Goal: Task Accomplishment & Management: Manage account settings

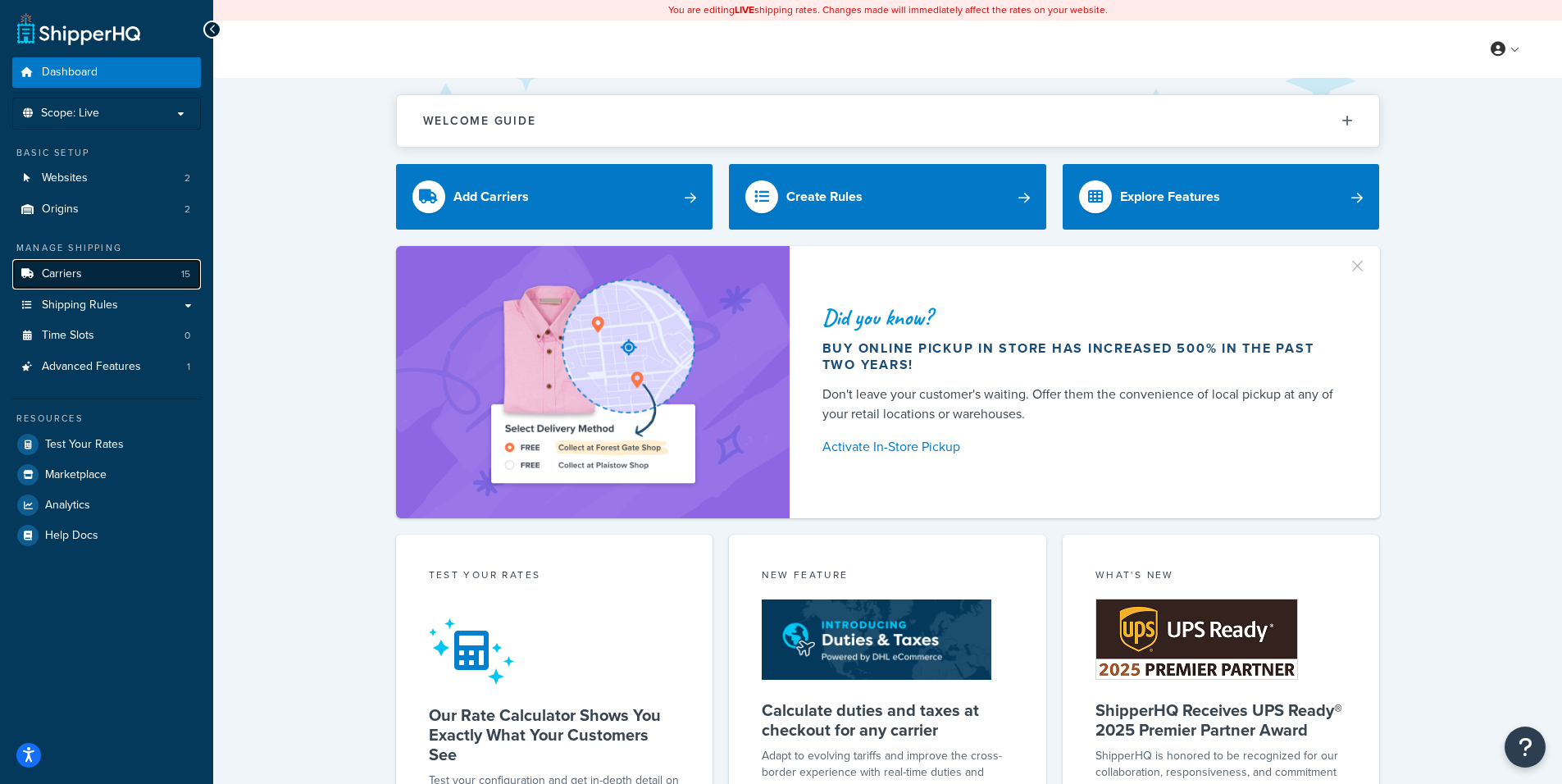
click at [88, 265] on link "Carriers 15" at bounding box center [107, 274] width 189 height 30
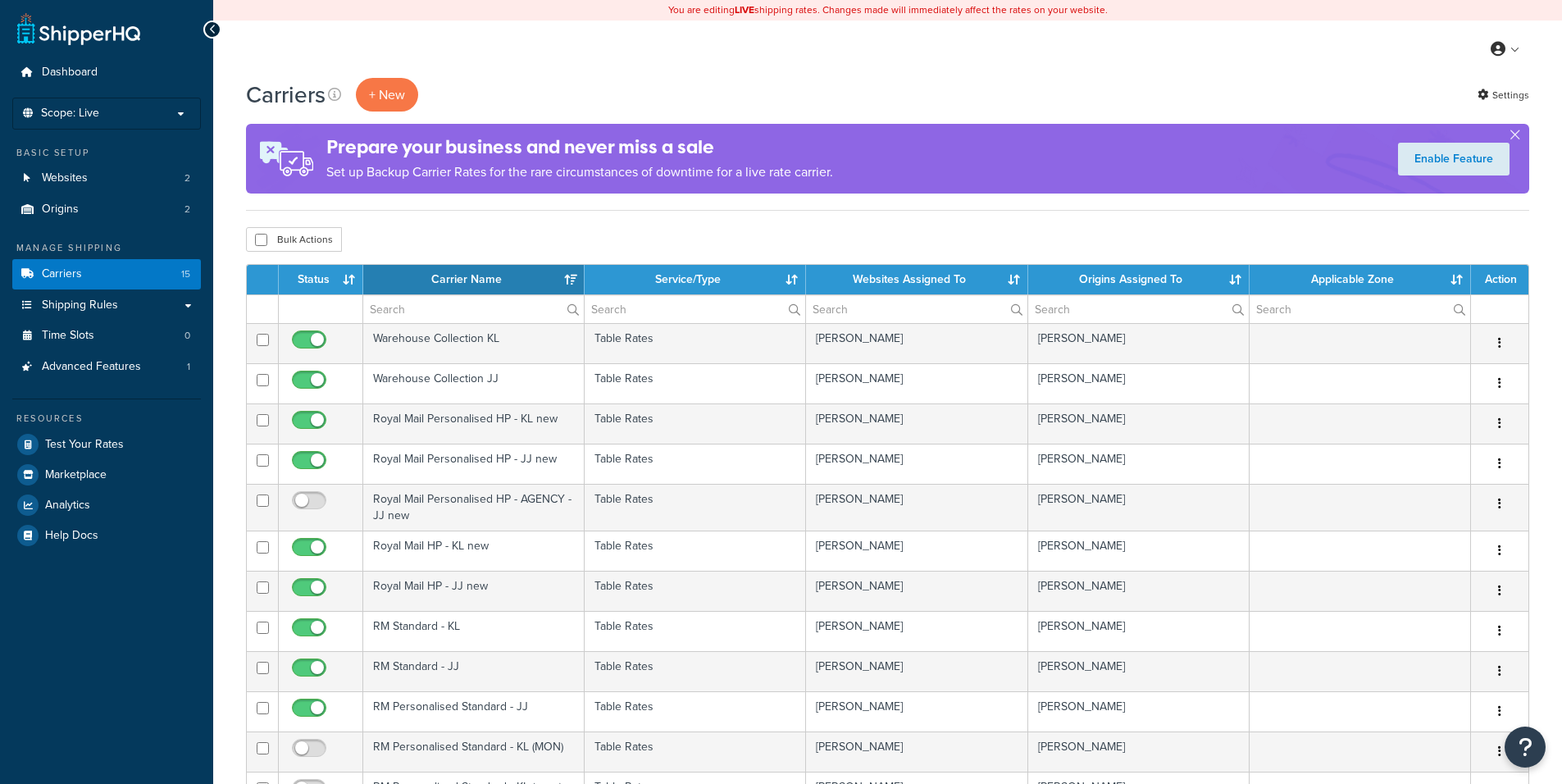
select select "15"
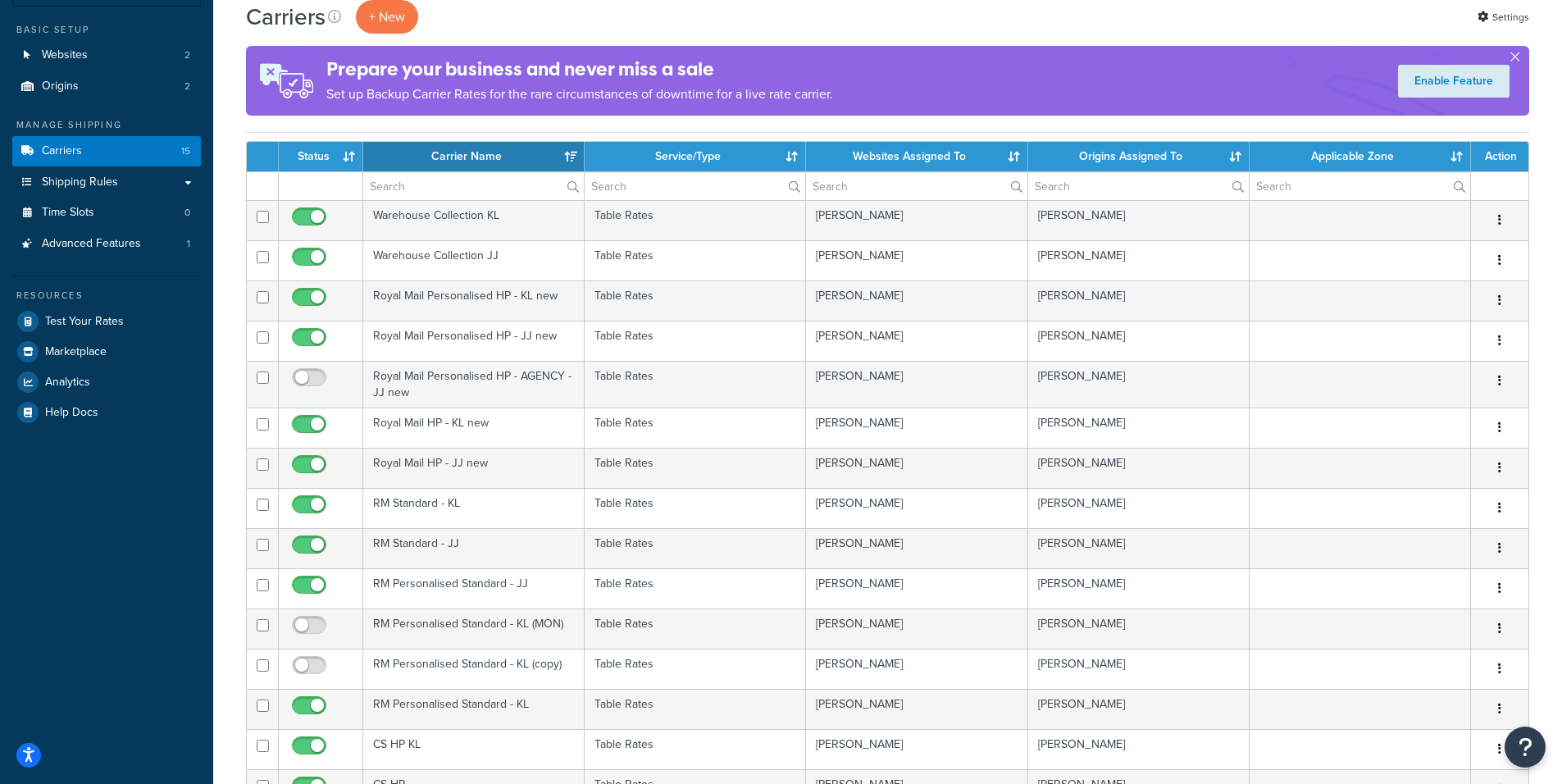
scroll to position [394, 0]
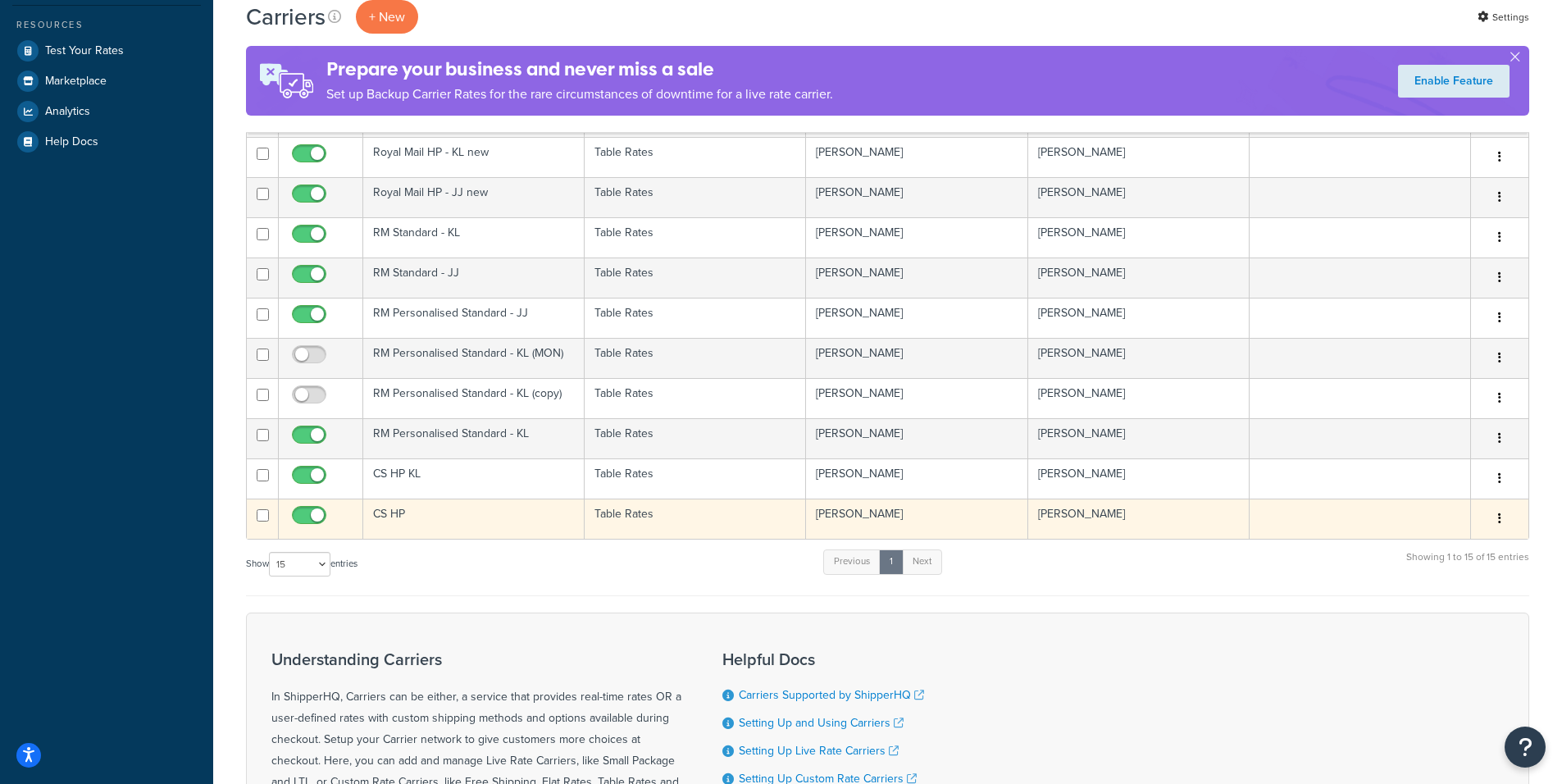
click at [685, 514] on td "Table Rates" at bounding box center [694, 519] width 221 height 41
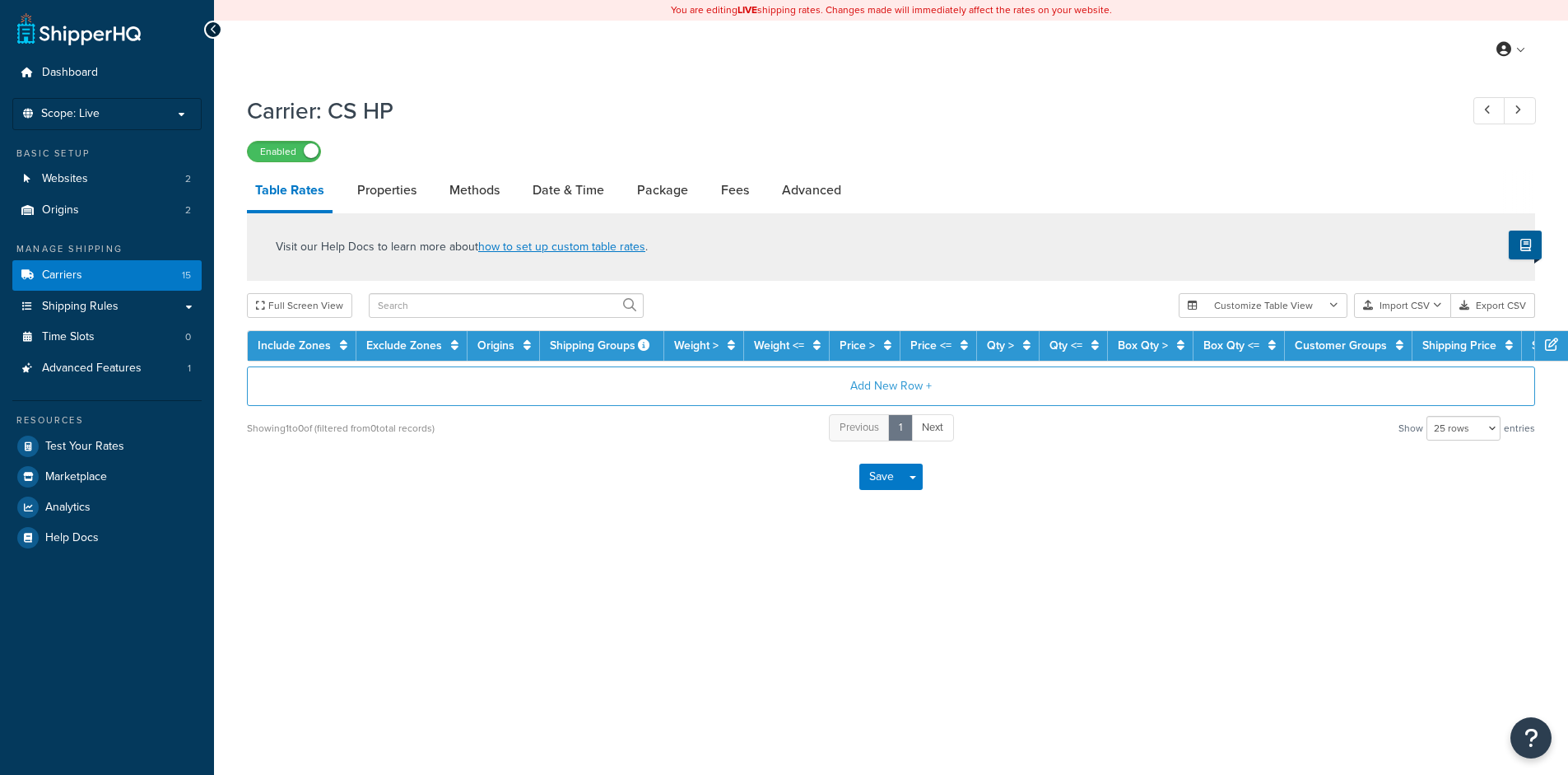
select select "25"
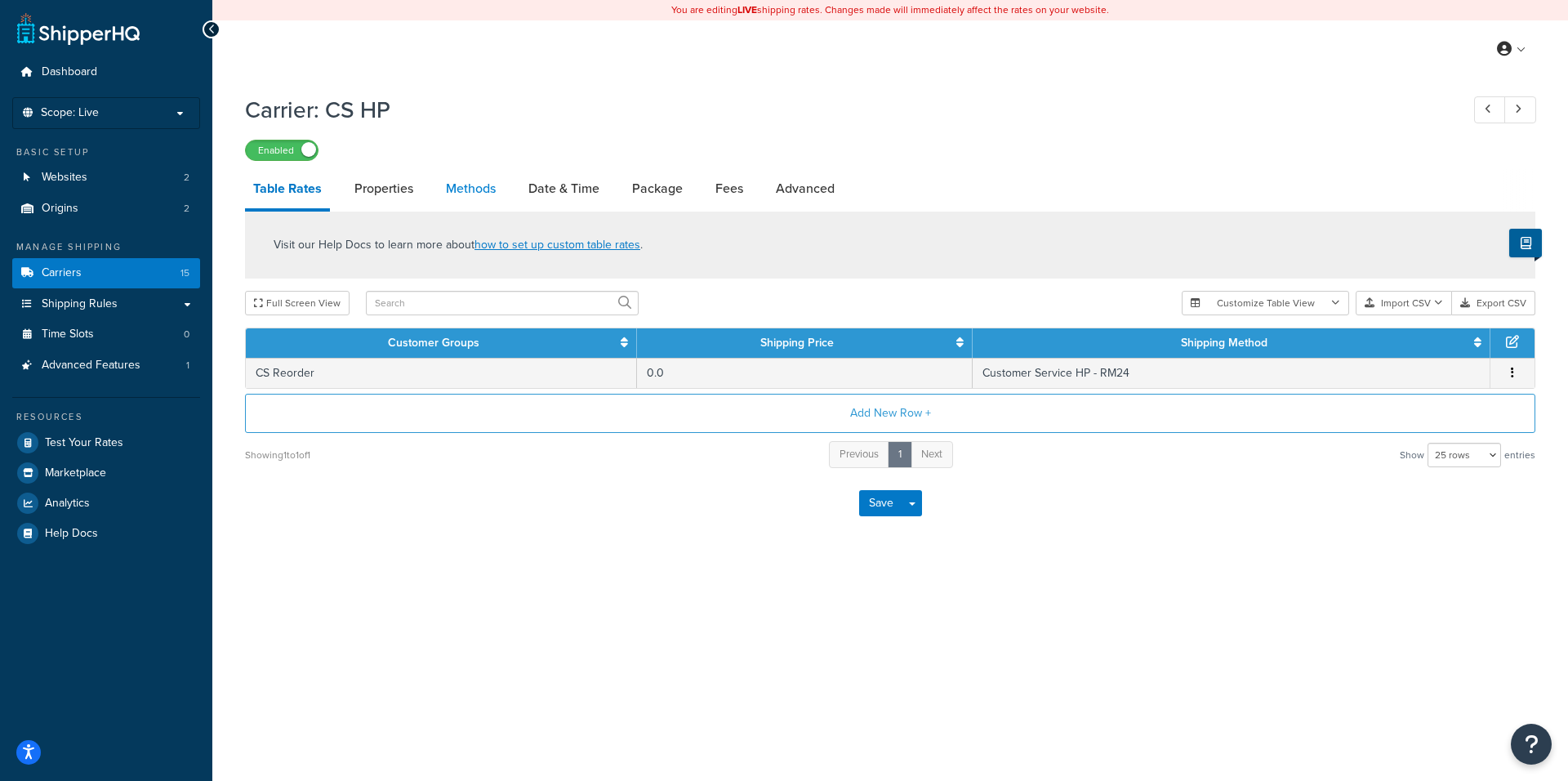
click at [496, 187] on link "Methods" at bounding box center [470, 189] width 66 height 39
select select "25"
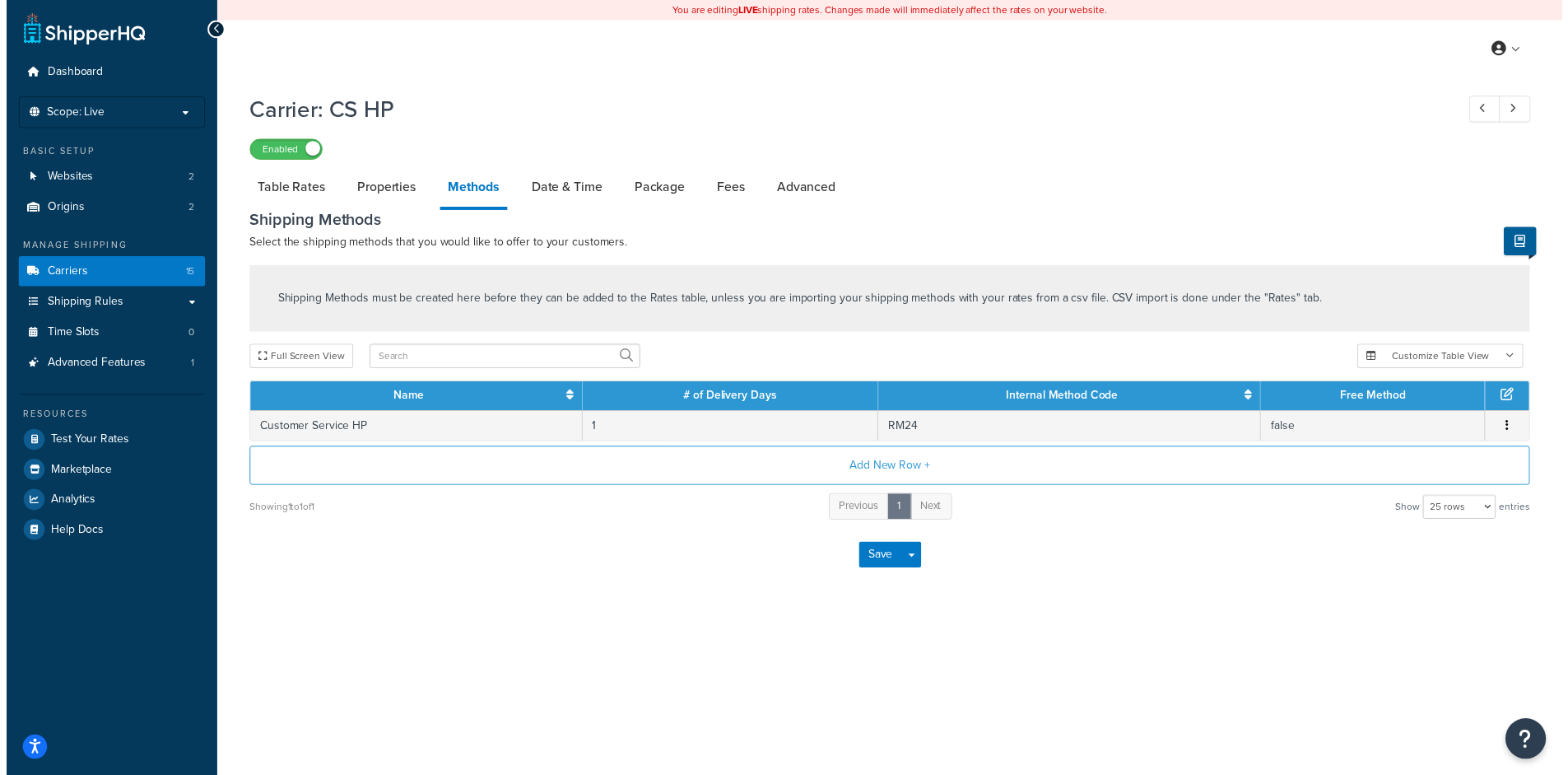
select select "25"
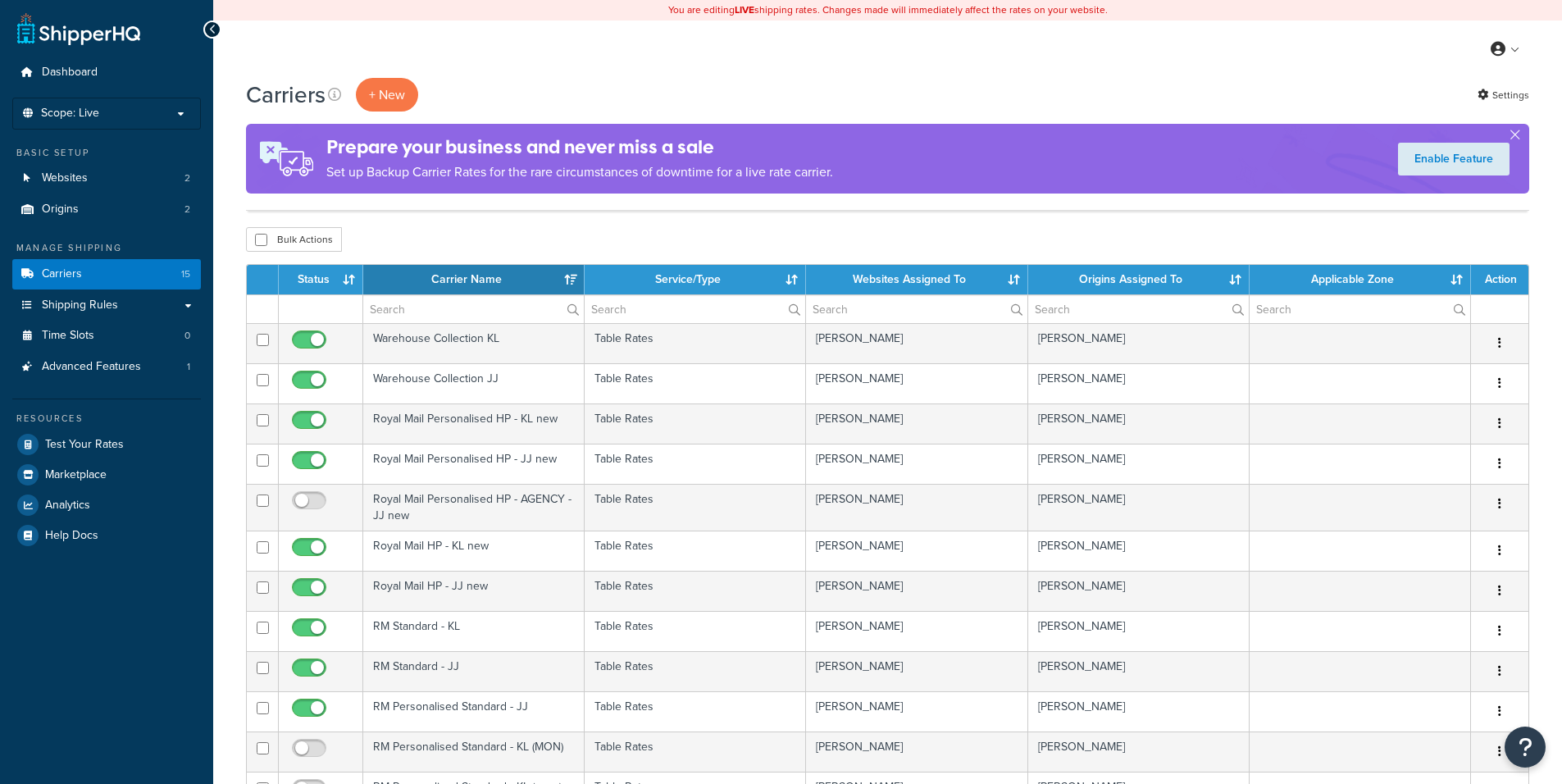
select select "15"
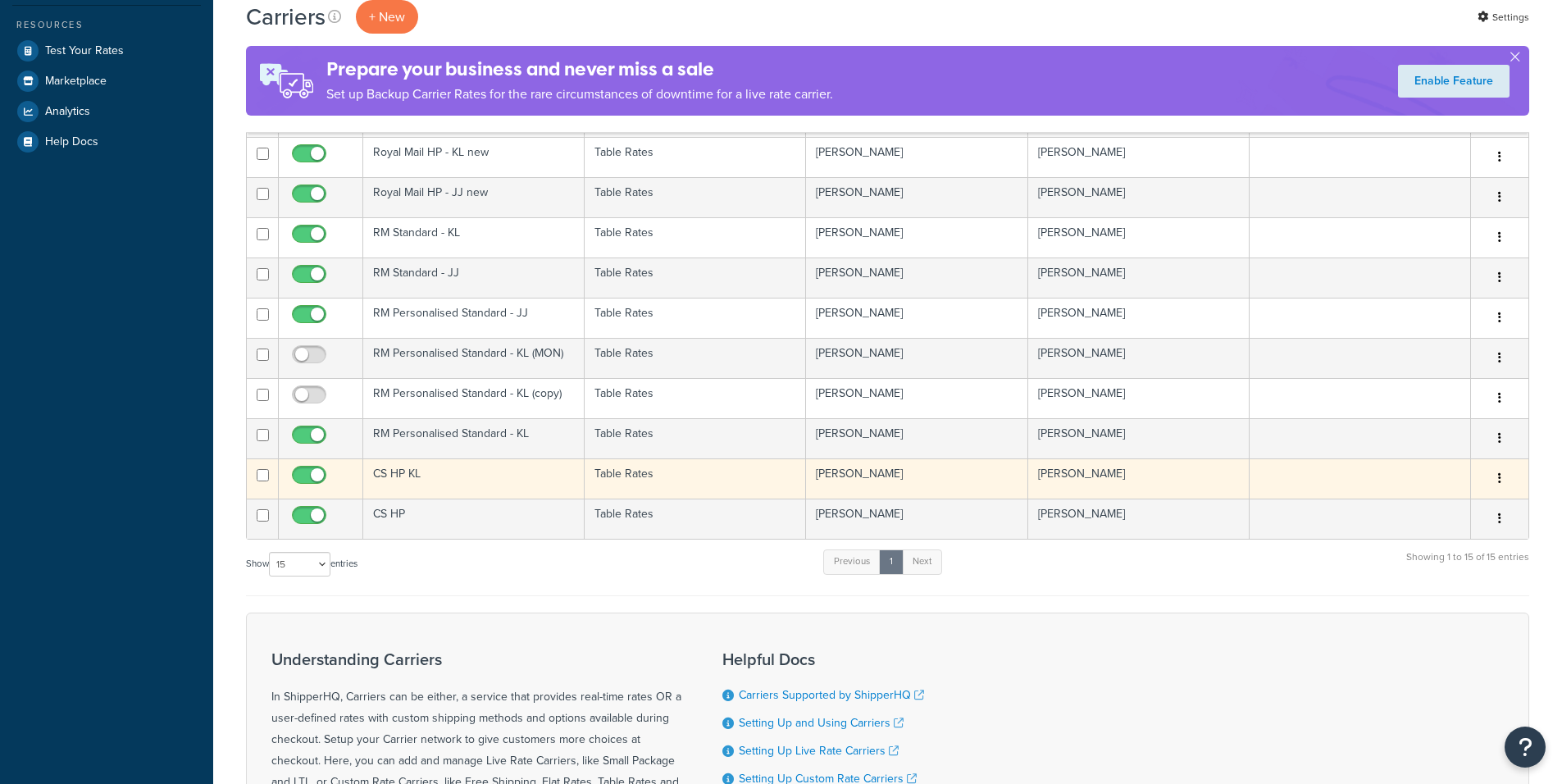
scroll to position [394, 0]
click at [473, 487] on td "CS HP KL" at bounding box center [473, 478] width 221 height 41
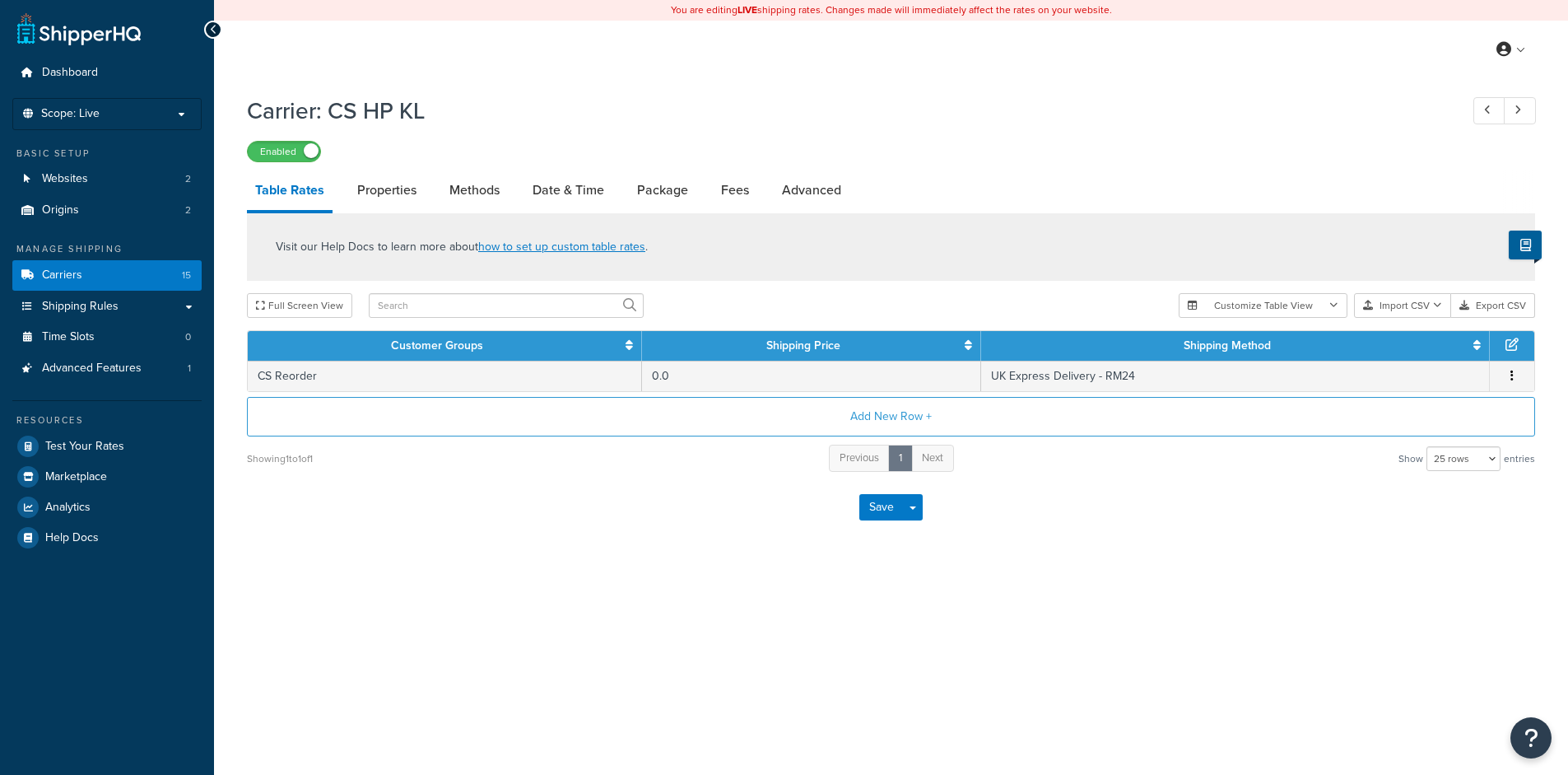
select select "25"
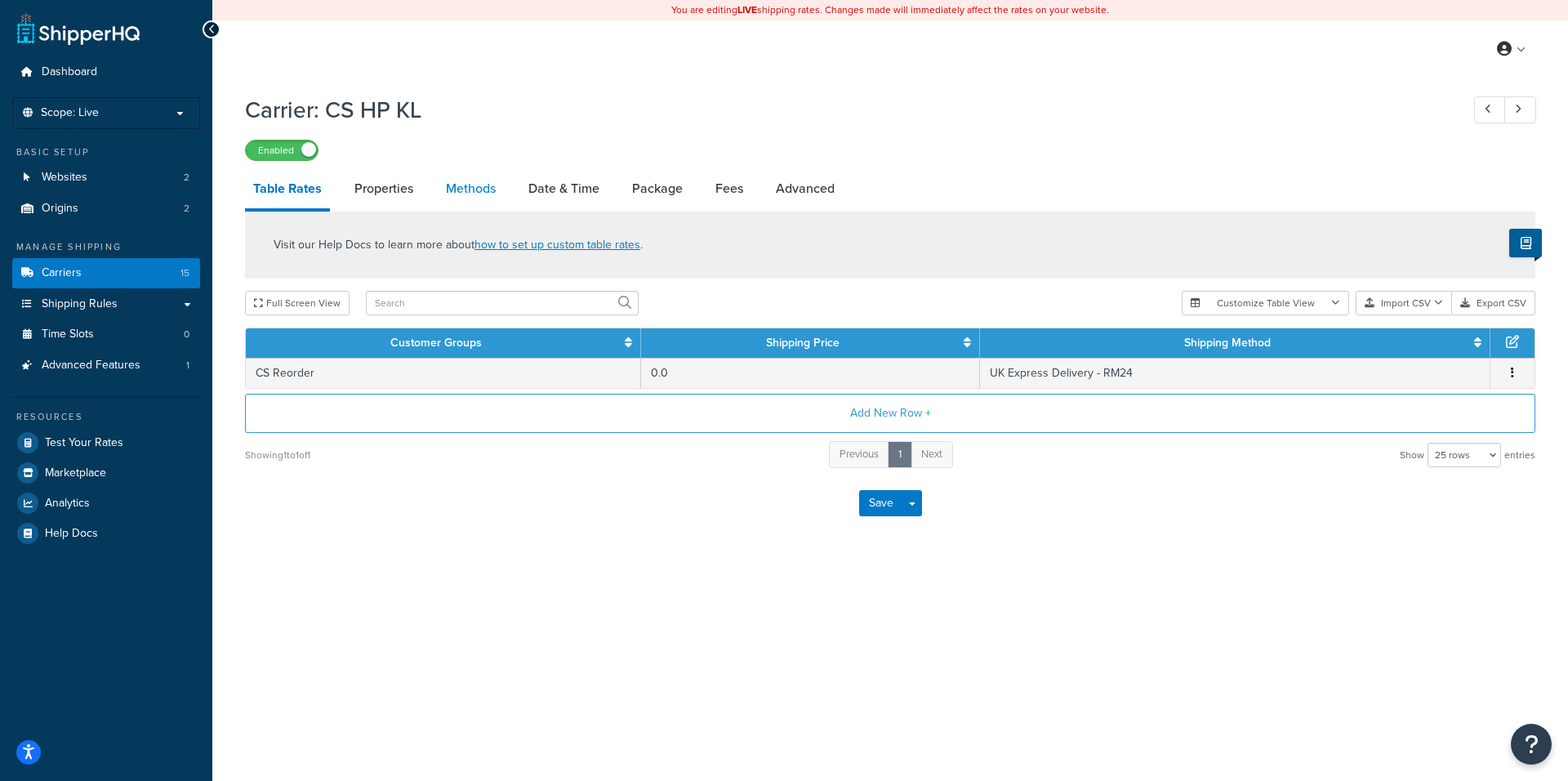
click at [485, 195] on link "Methods" at bounding box center [470, 189] width 66 height 39
select select "25"
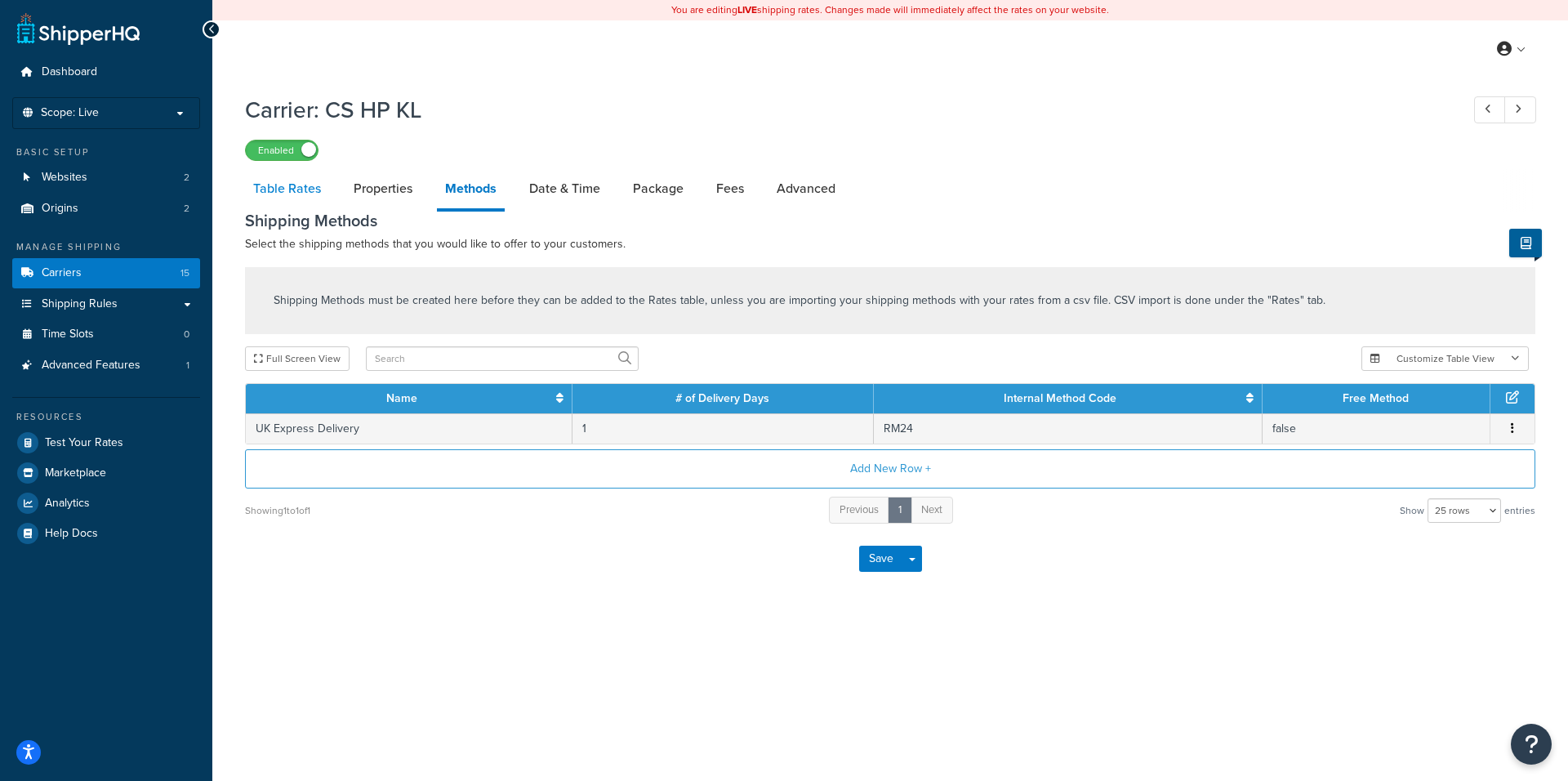
click at [291, 183] on link "Table Rates" at bounding box center [287, 189] width 84 height 39
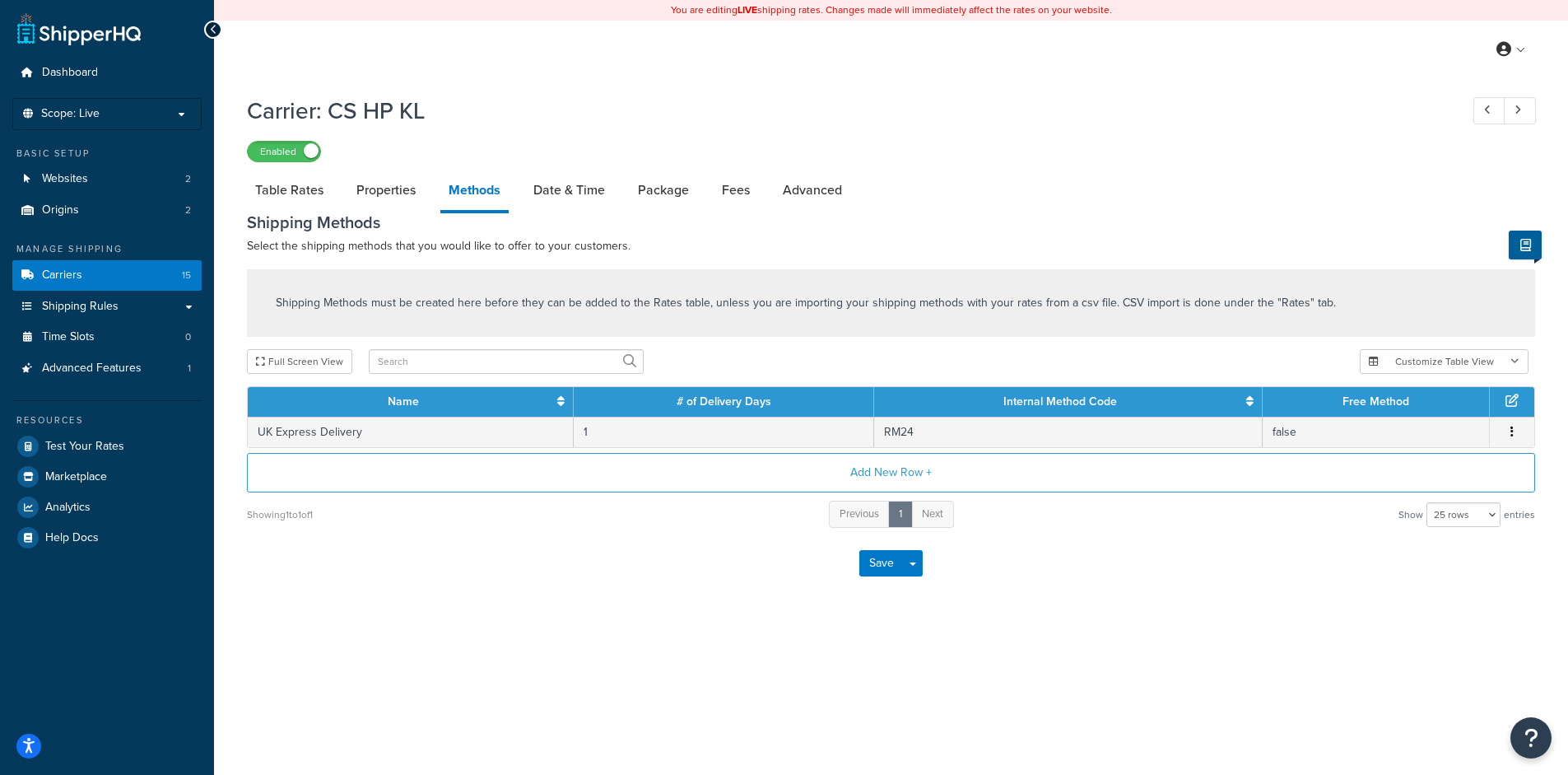
select select "25"
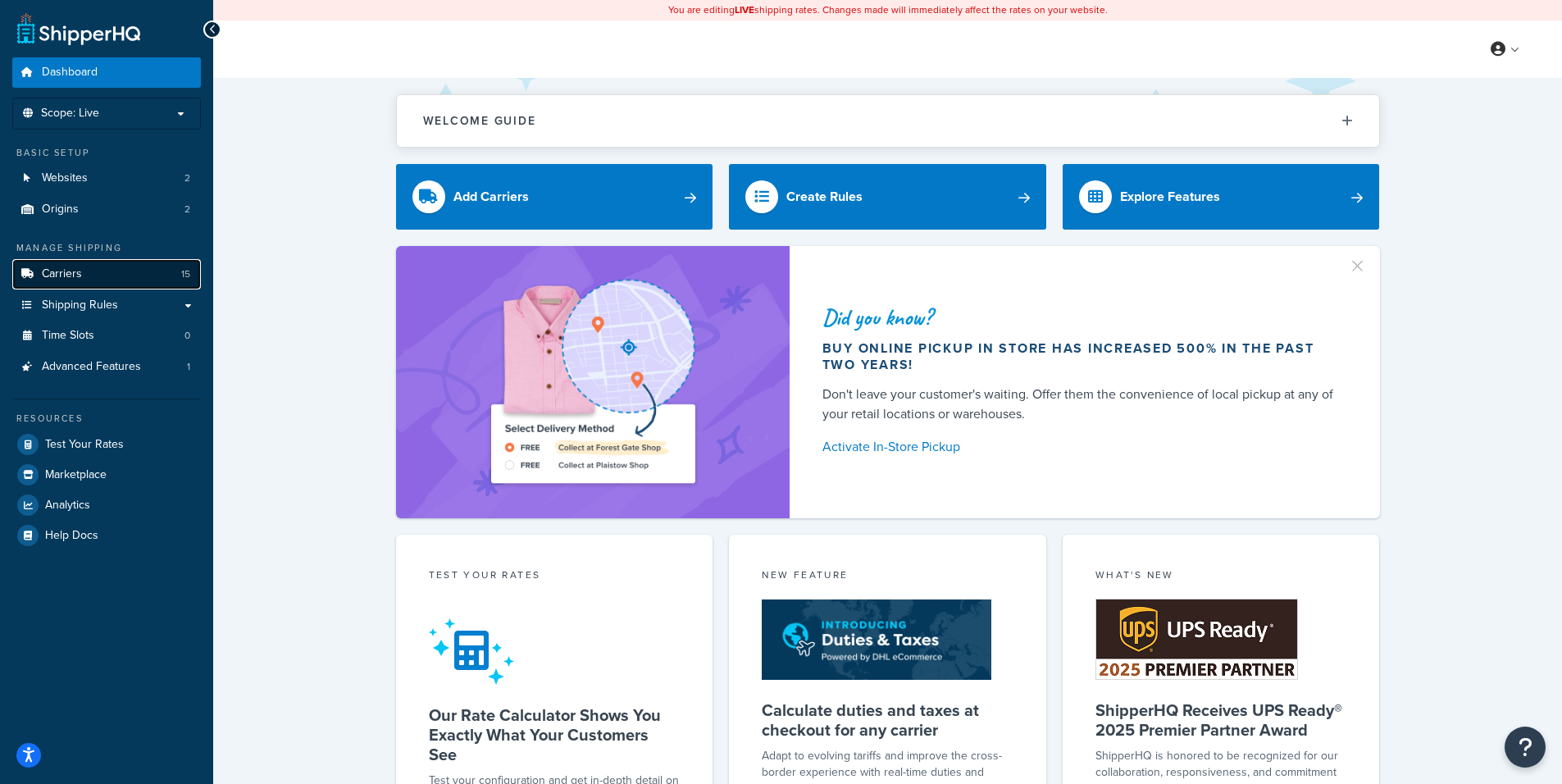
click at [74, 269] on span "Carriers" at bounding box center [62, 274] width 41 height 14
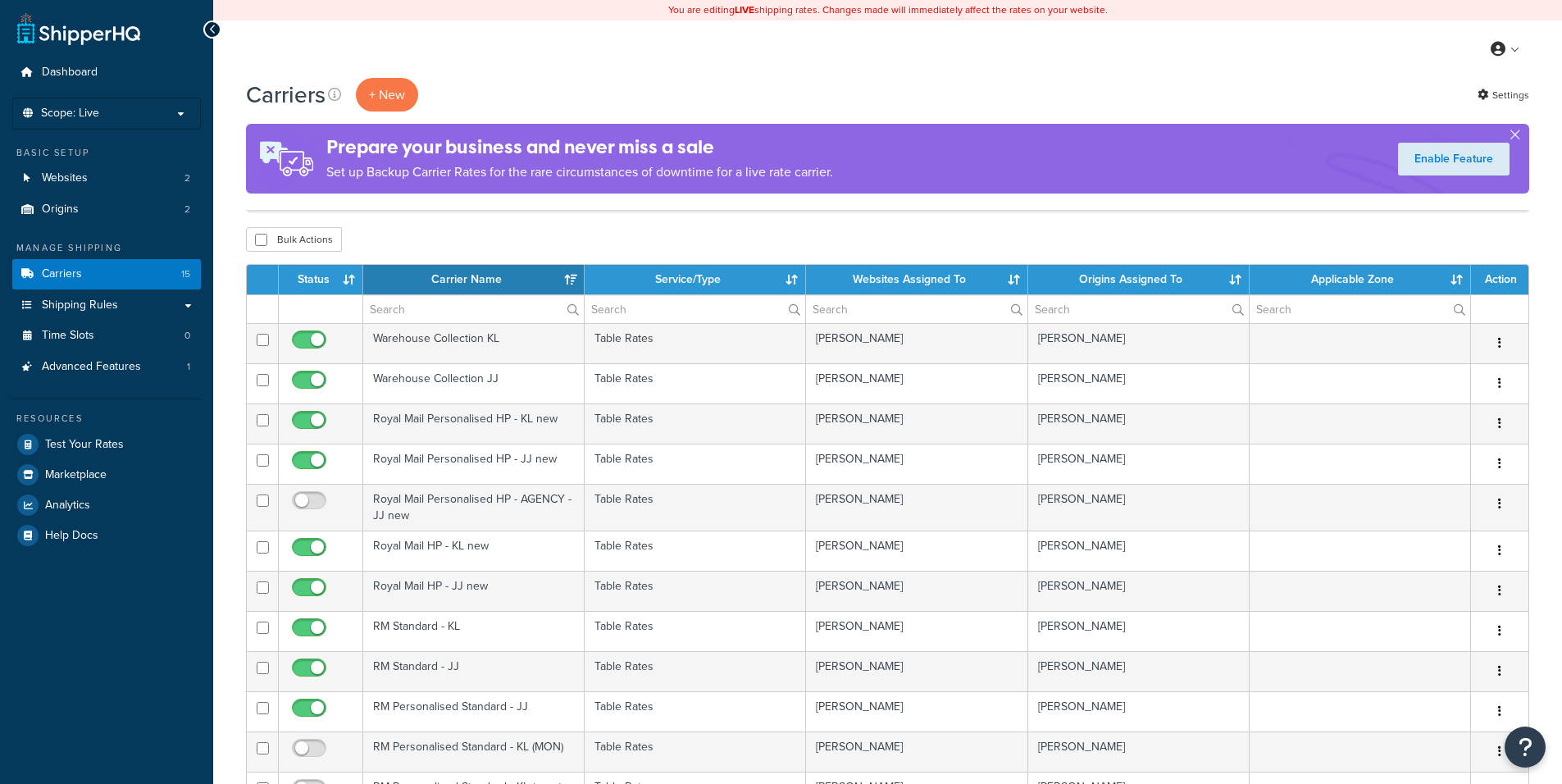
select select "15"
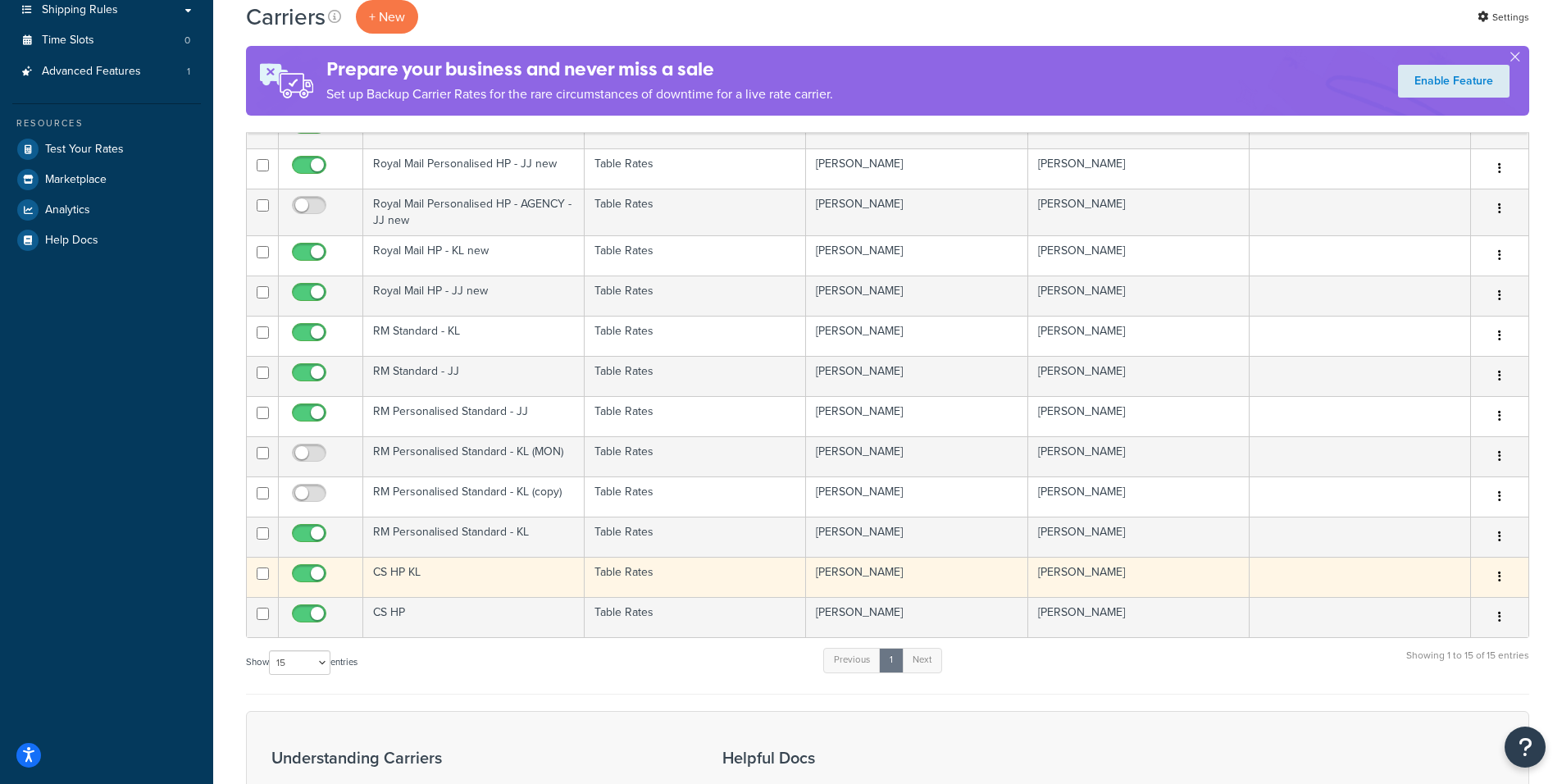
click at [416, 578] on td "CS HP KL" at bounding box center [473, 577] width 221 height 41
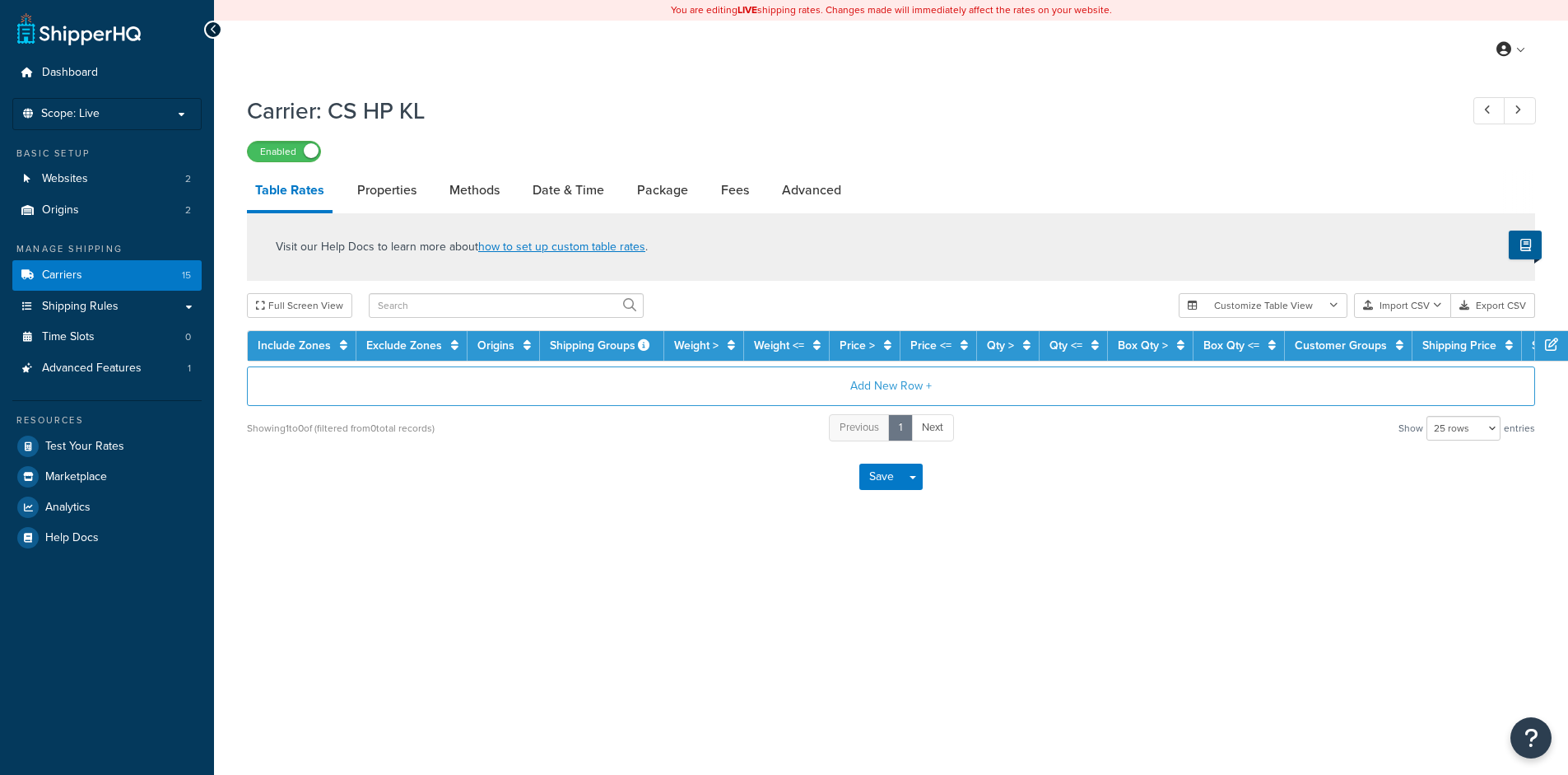
select select "25"
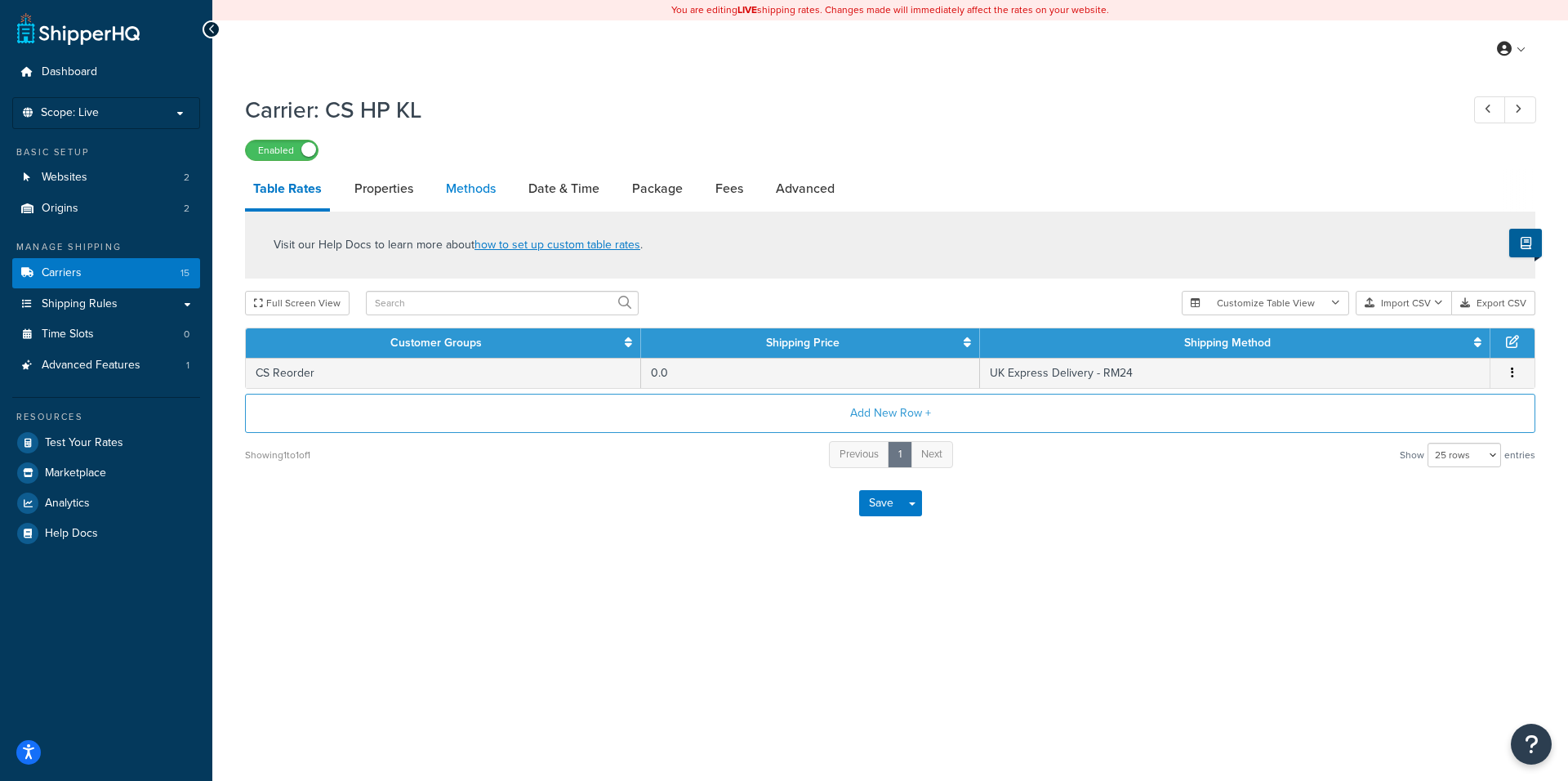
click at [476, 189] on link "Methods" at bounding box center [470, 189] width 66 height 39
select select "25"
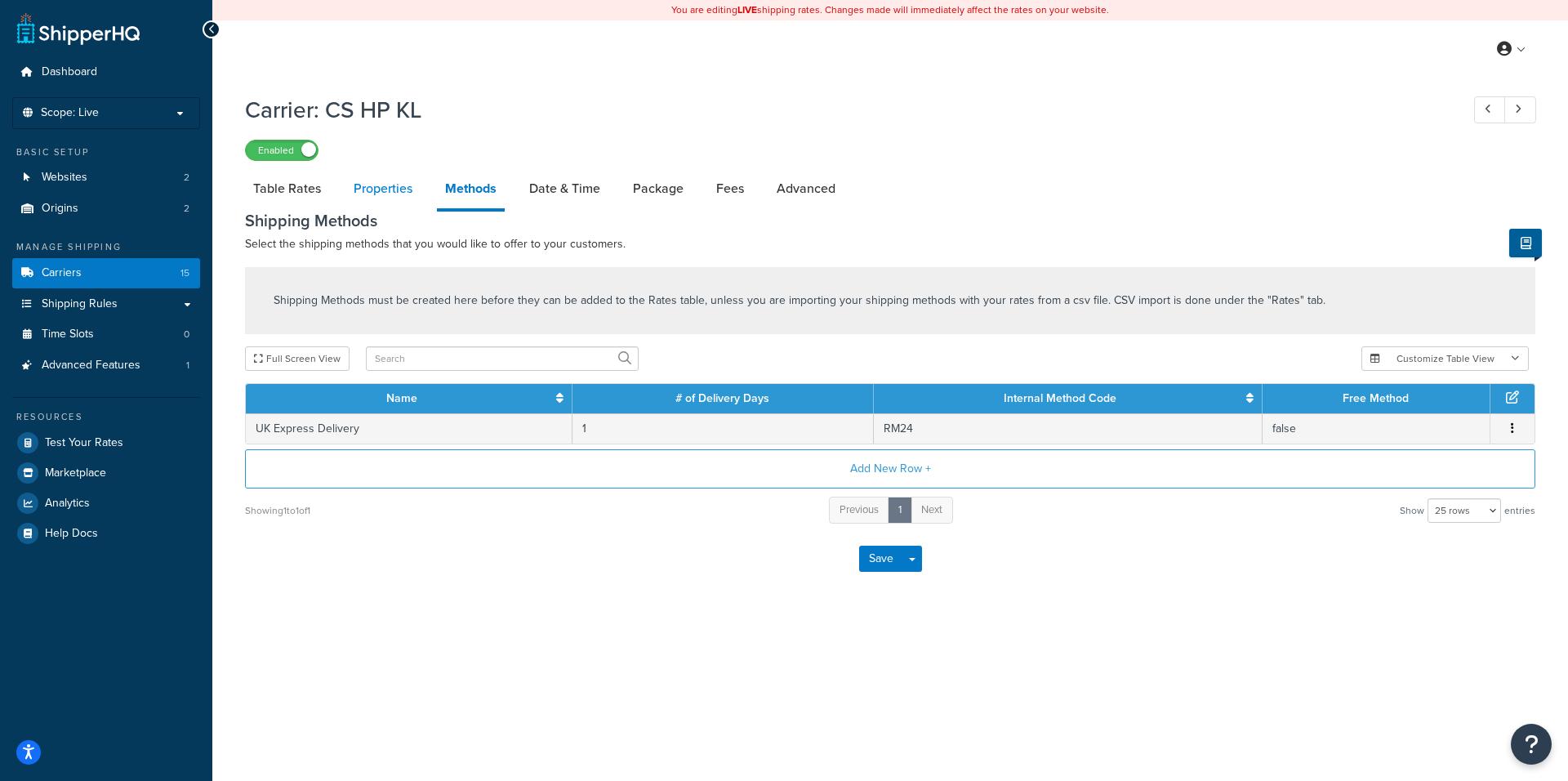
click at [382, 182] on link "Properties" at bounding box center [383, 189] width 75 height 39
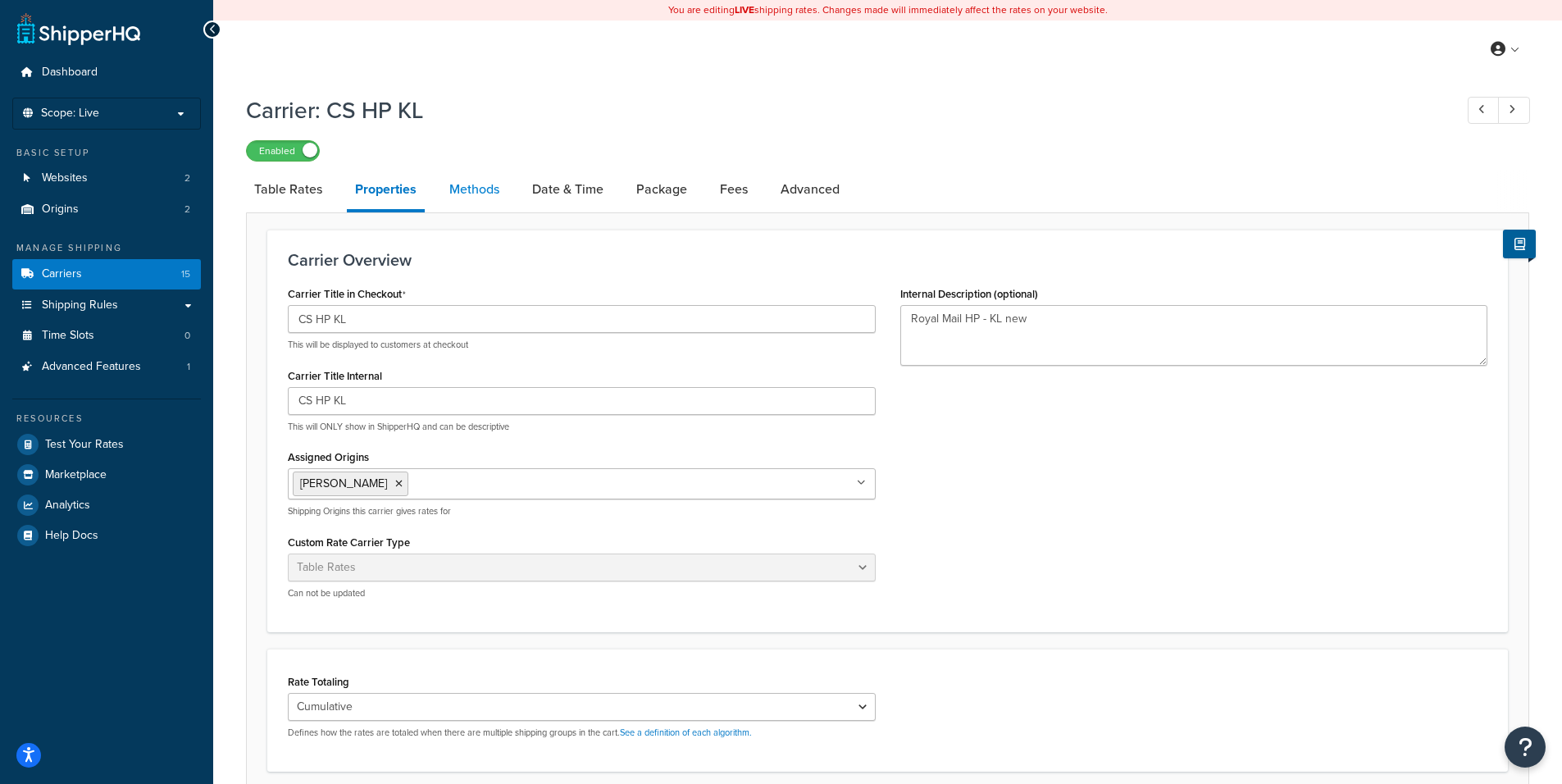
click at [485, 183] on link "Methods" at bounding box center [474, 189] width 66 height 40
select select "25"
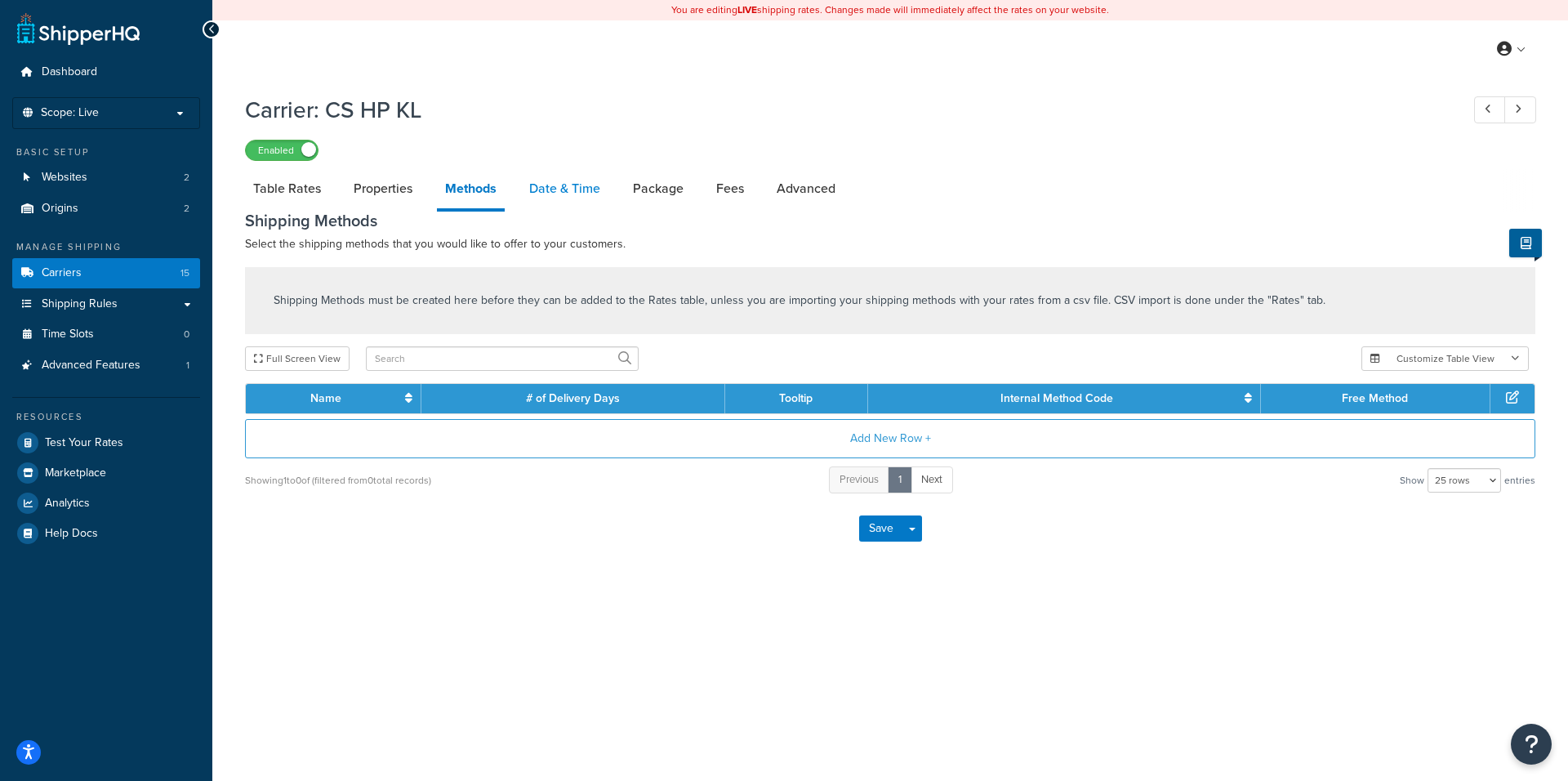
click at [581, 189] on link "Date & Time" at bounding box center [565, 189] width 88 height 39
select select "MMMd"
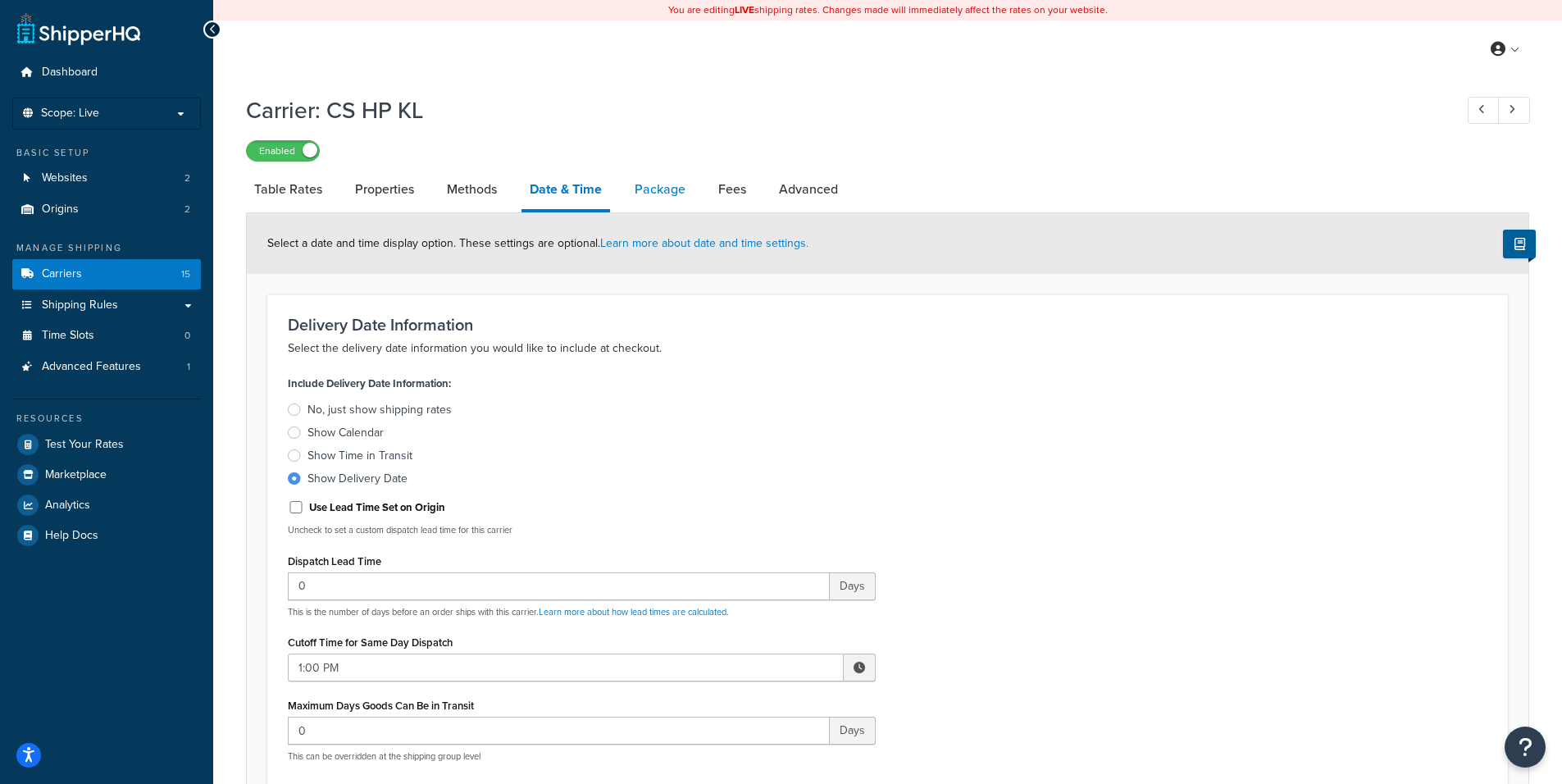
click at [656, 189] on link "Package" at bounding box center [660, 189] width 67 height 40
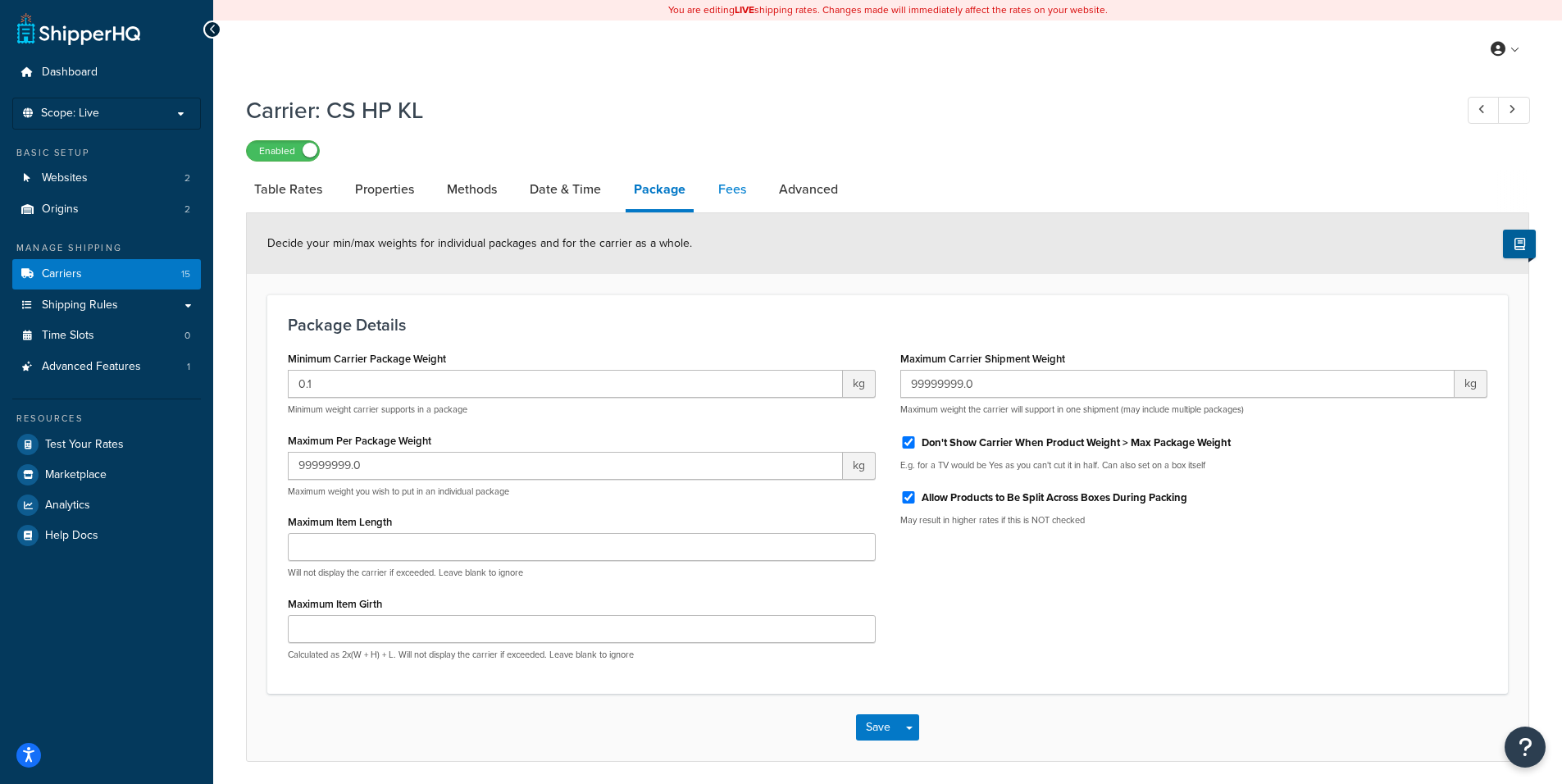
click at [730, 191] on link "Fees" at bounding box center [732, 189] width 44 height 40
select select "AFTER"
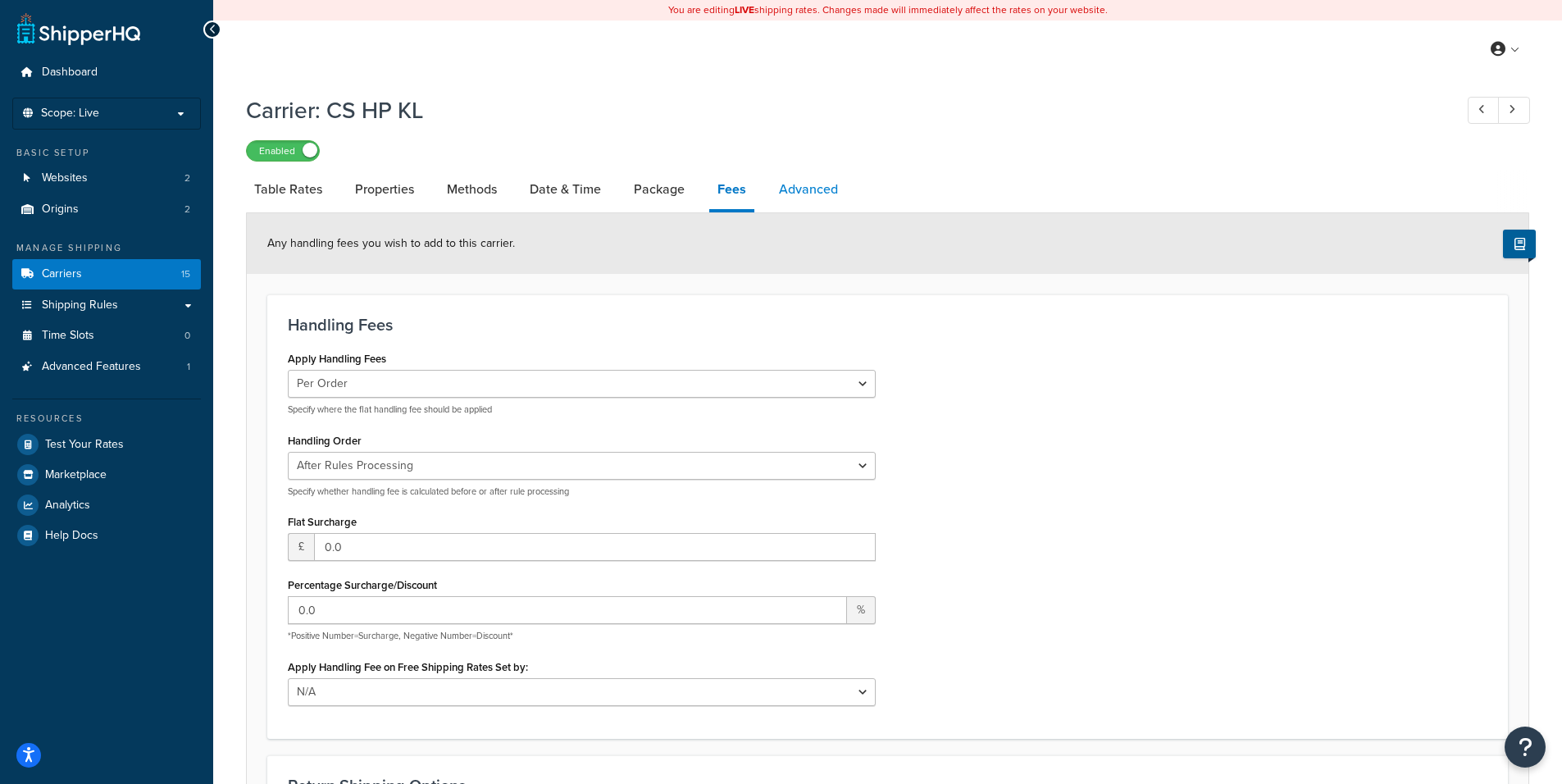
click at [796, 191] on link "Advanced" at bounding box center [809, 189] width 76 height 40
select select "false"
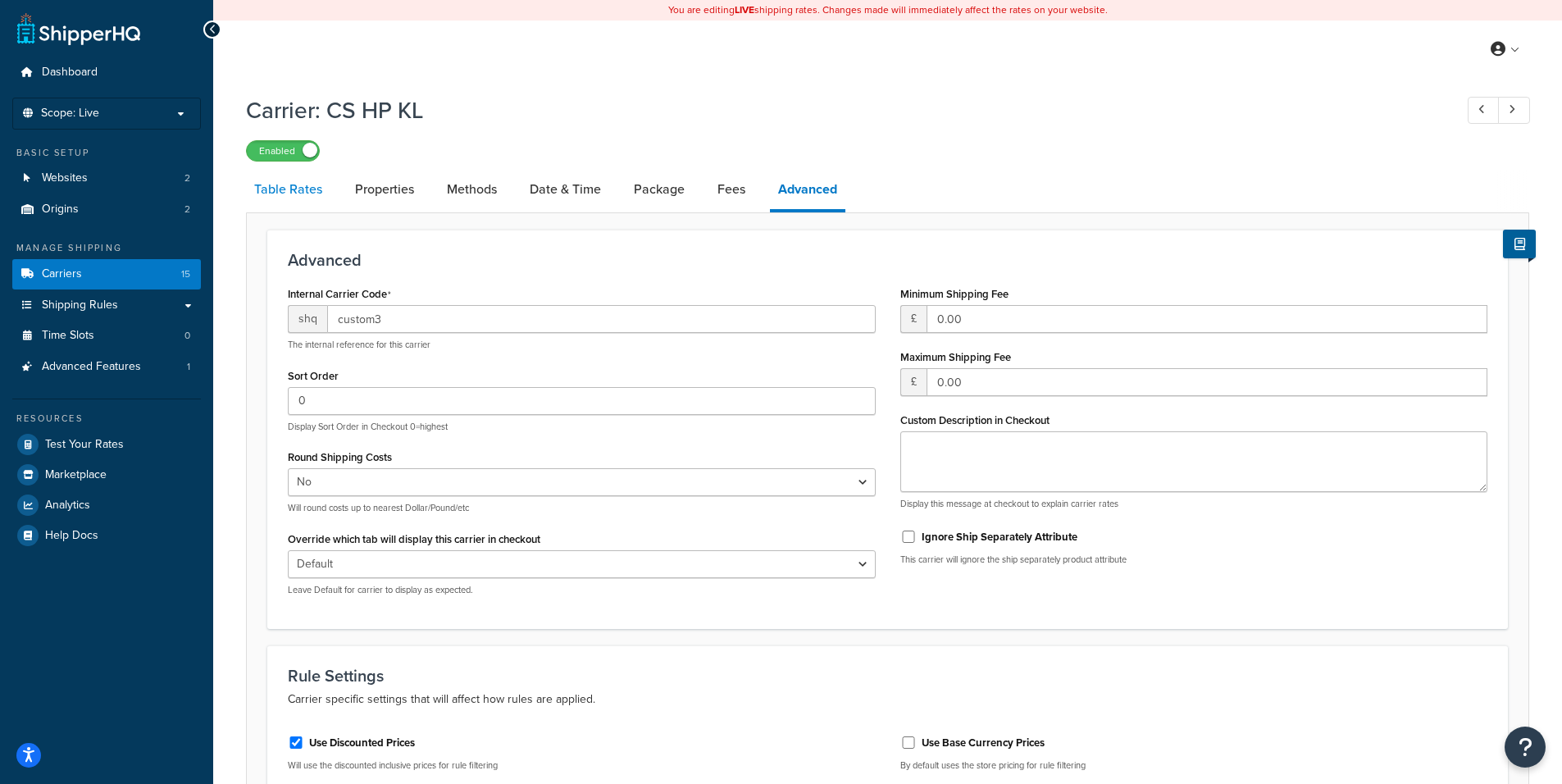
click at [291, 199] on link "Table Rates" at bounding box center [288, 189] width 85 height 40
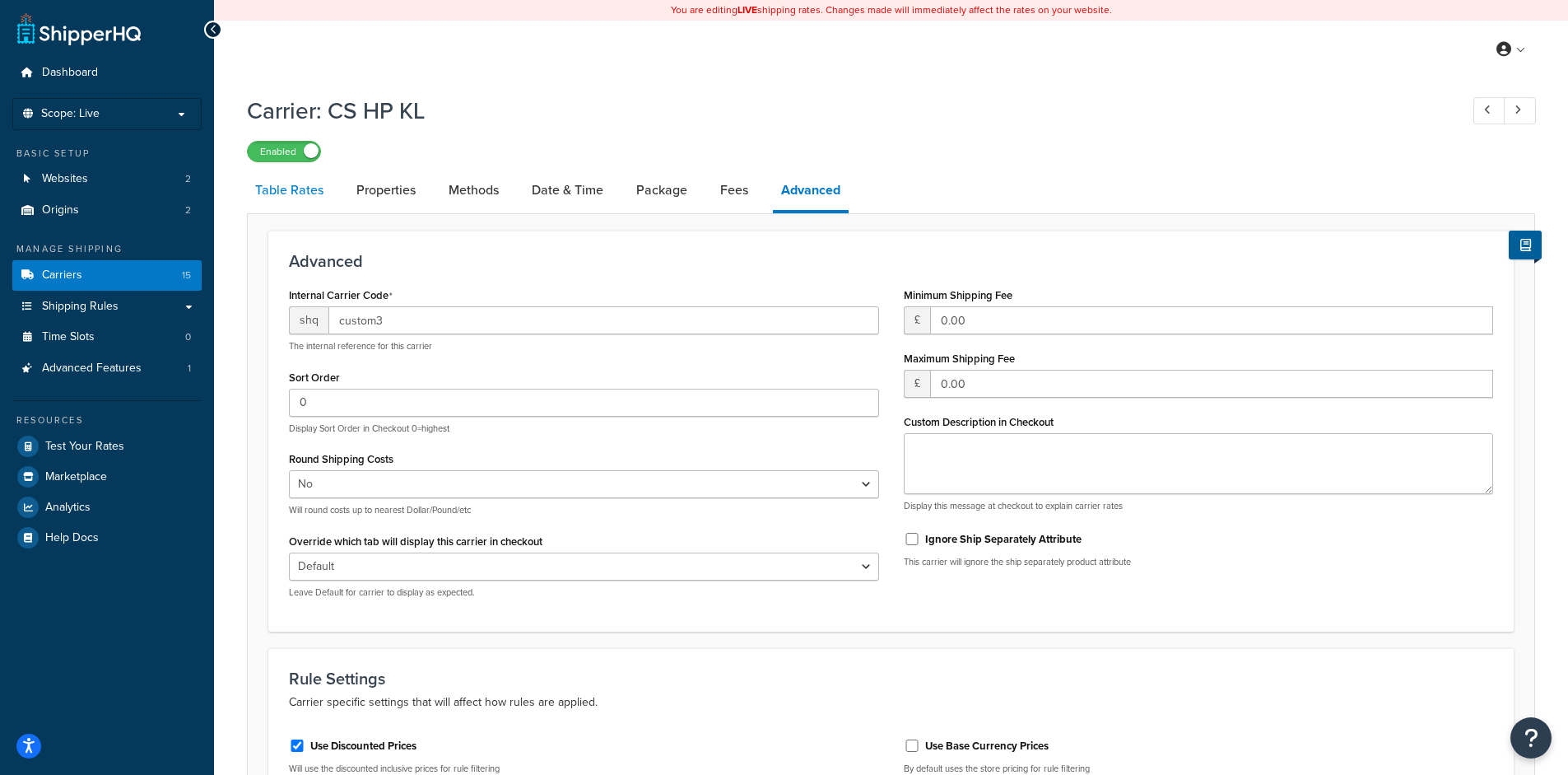
select select "25"
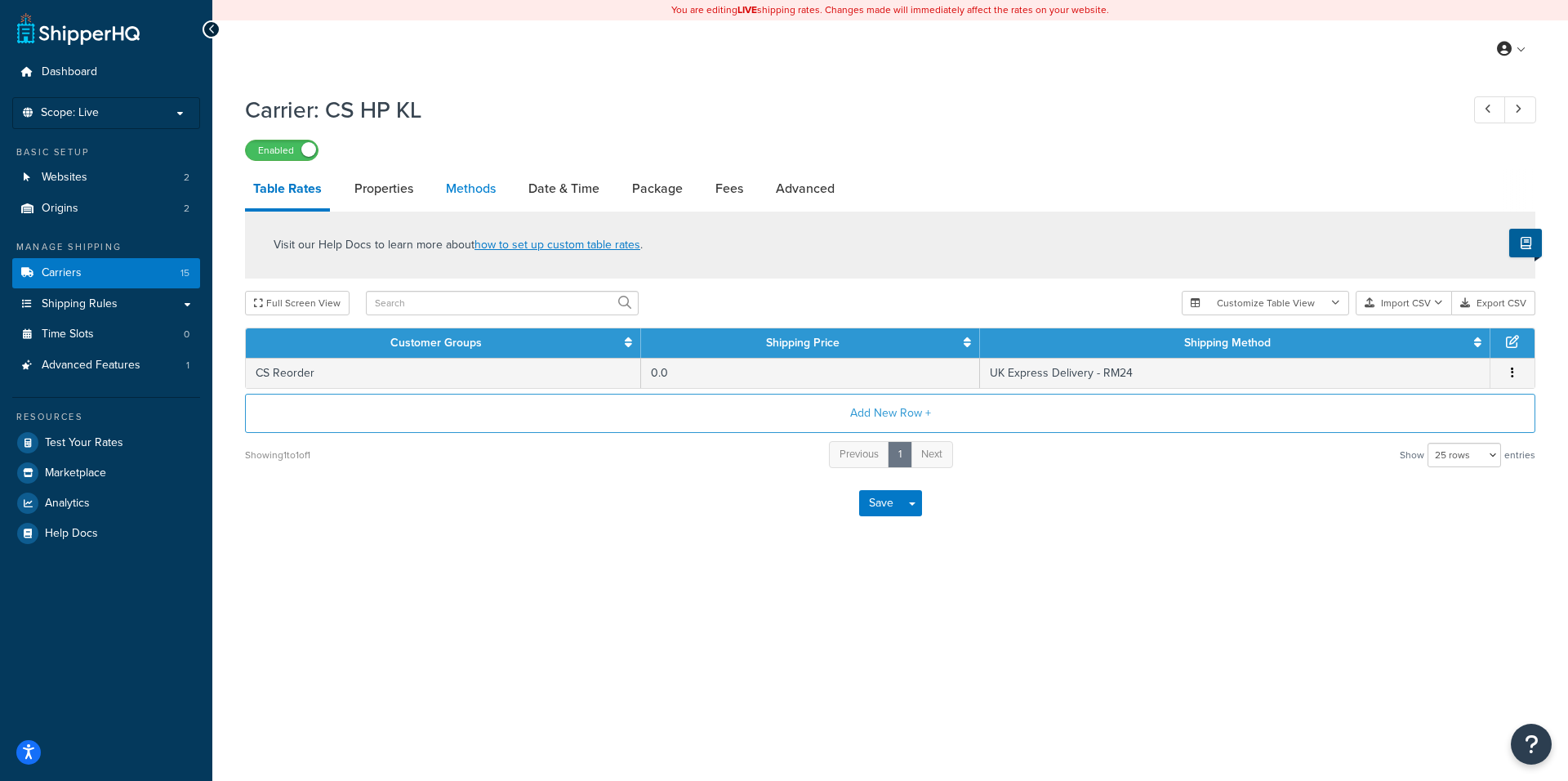
click at [452, 186] on link "Methods" at bounding box center [470, 189] width 66 height 39
select select "25"
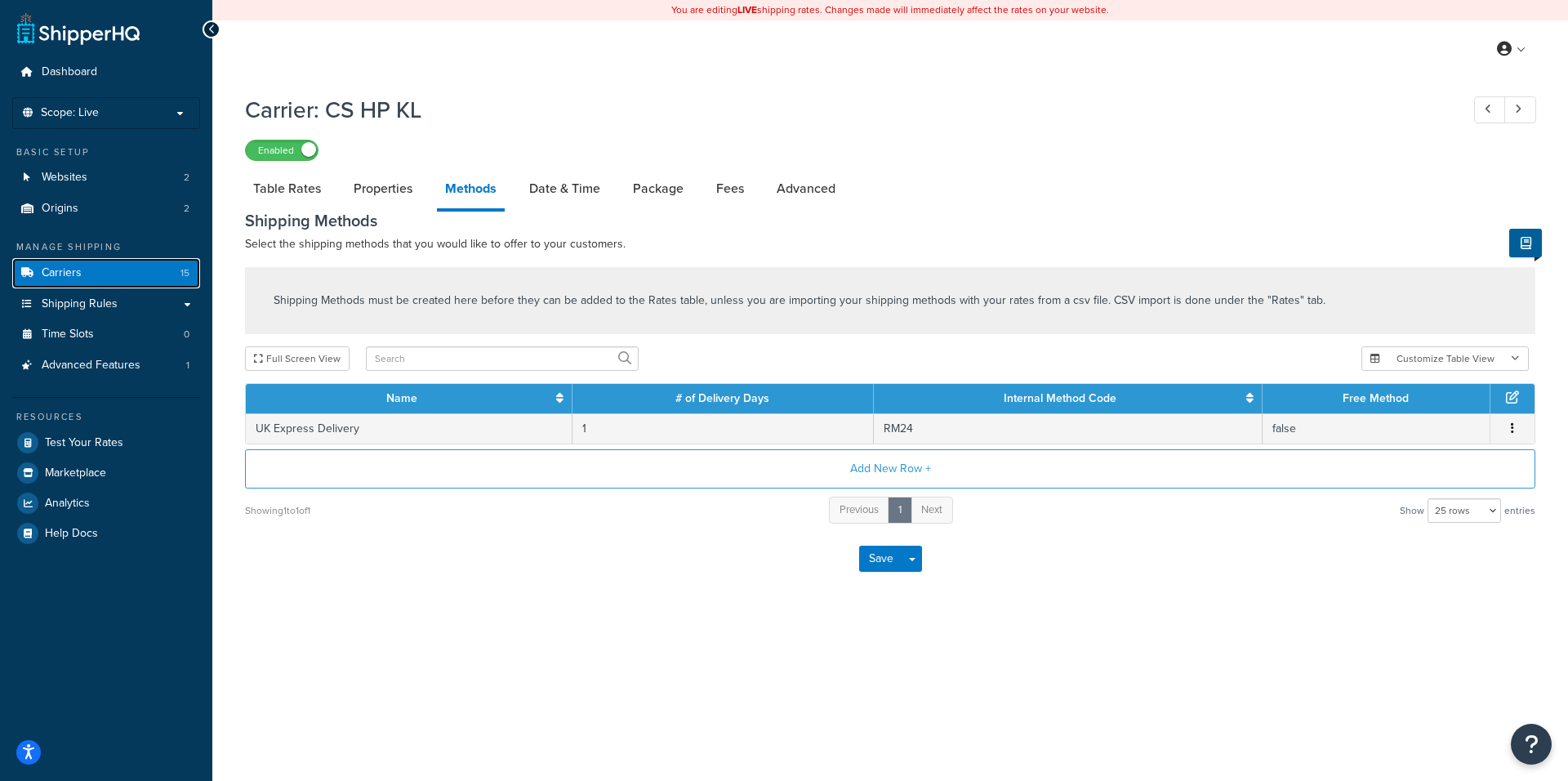
click at [65, 281] on link "Carriers 15" at bounding box center [106, 273] width 188 height 30
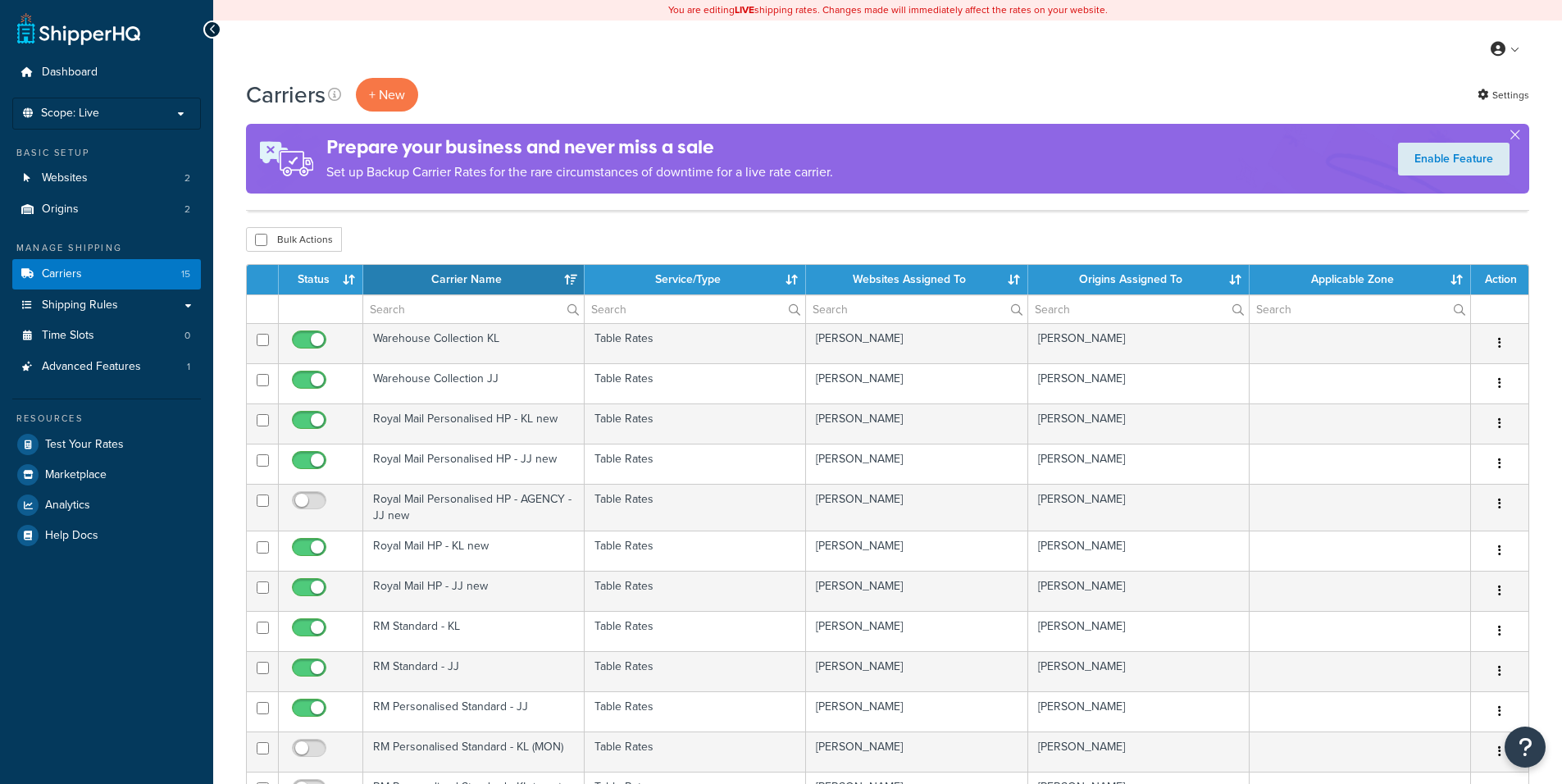
select select "15"
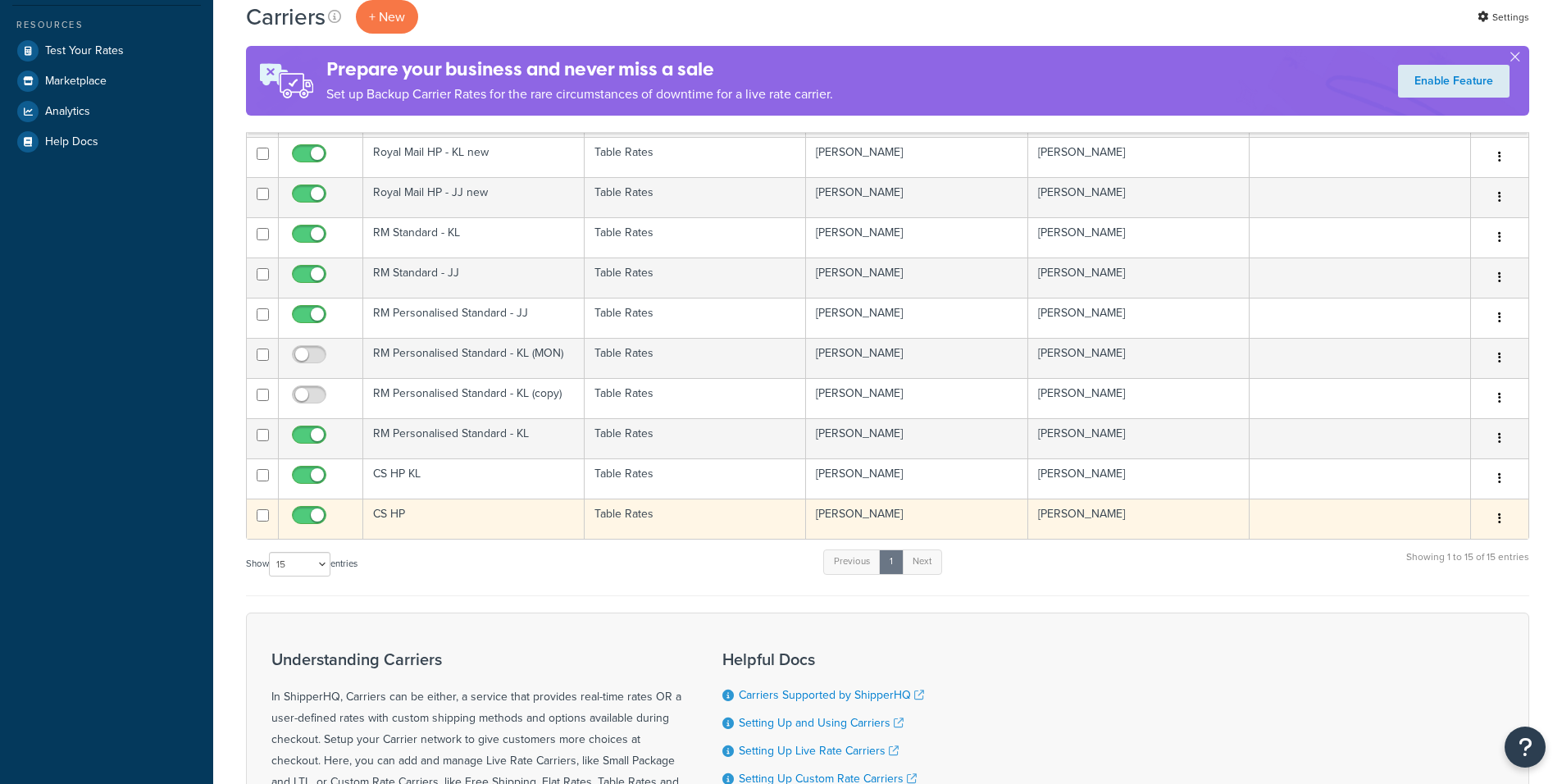
scroll to position [394, 0]
click at [419, 507] on td "CS HP" at bounding box center [473, 519] width 221 height 41
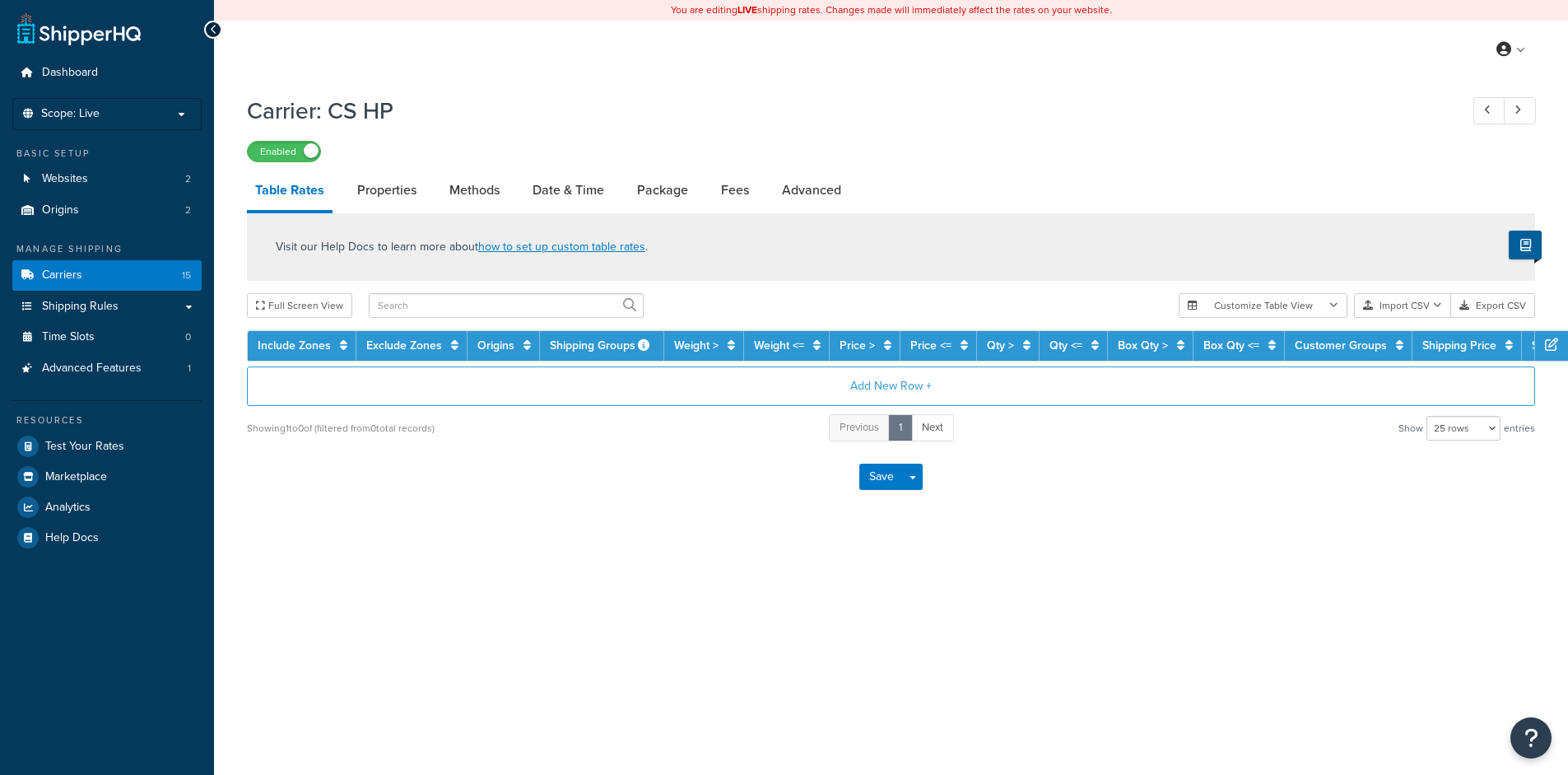
select select "25"
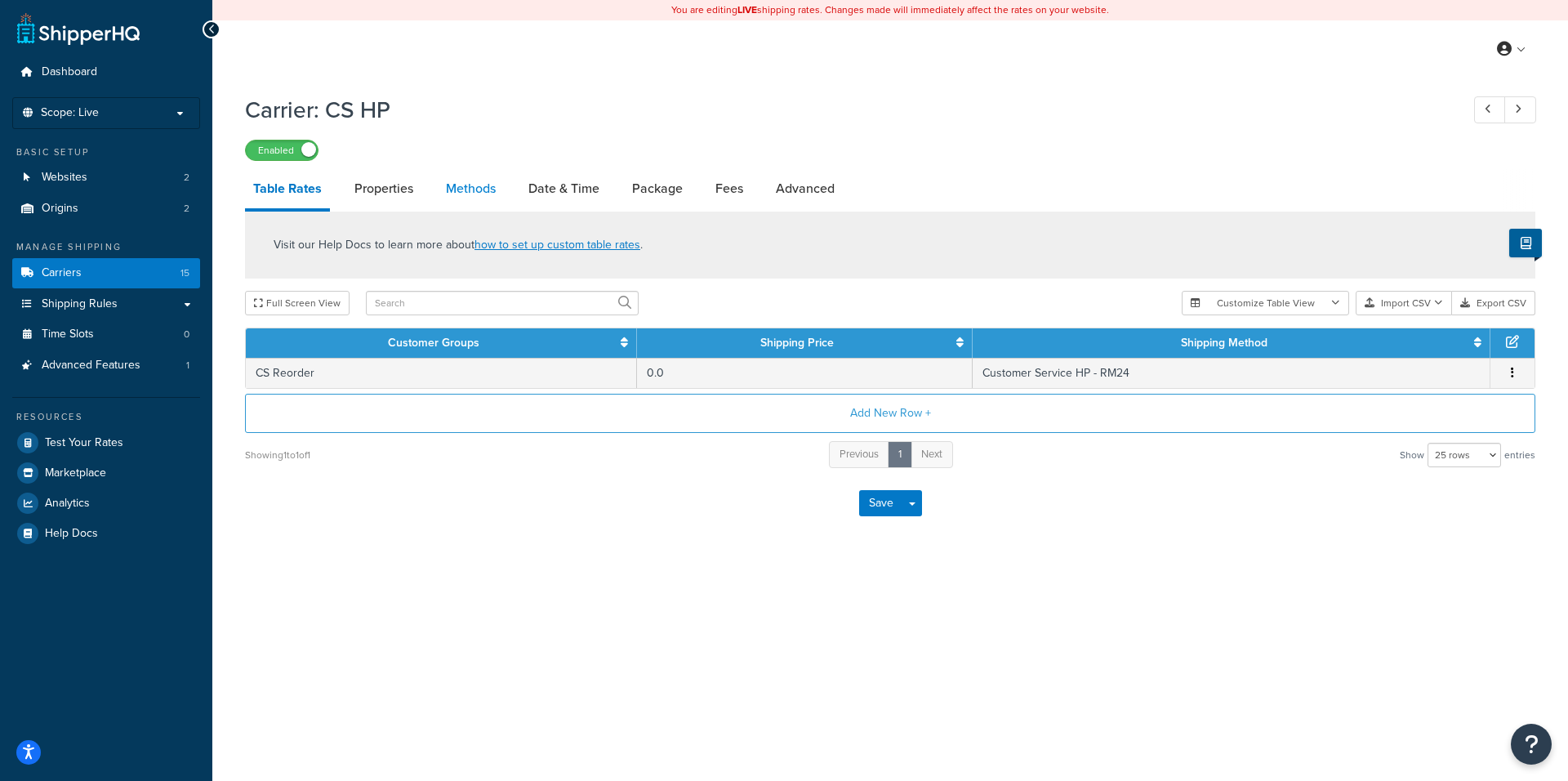
click at [470, 194] on link "Methods" at bounding box center [470, 189] width 66 height 39
select select "25"
